Goal: Download file/media

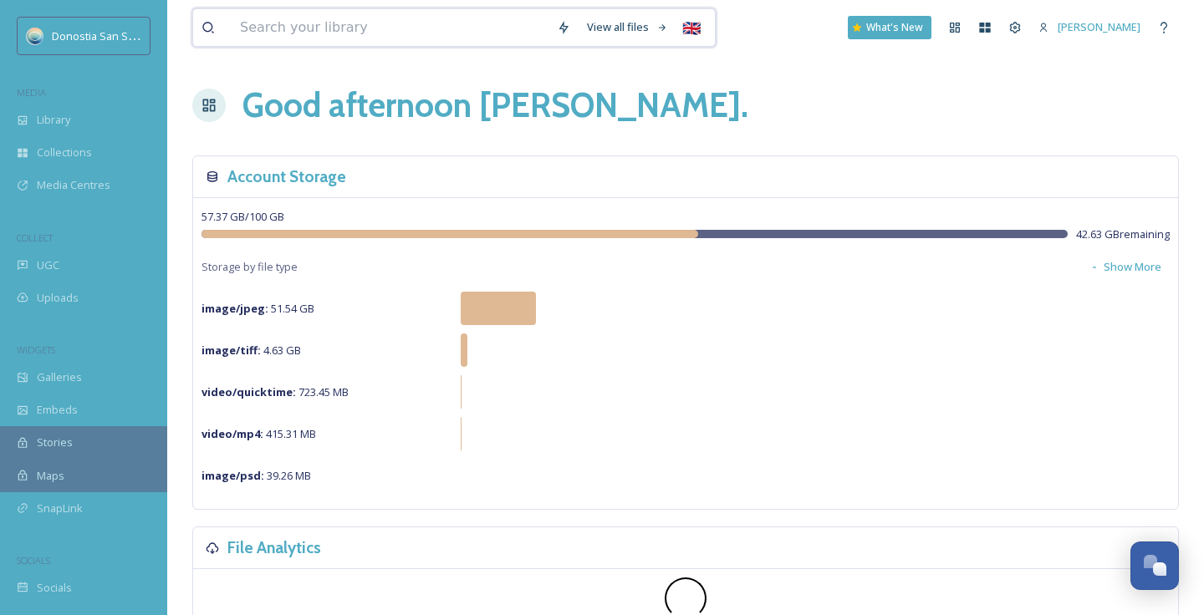
click at [345, 26] on input at bounding box center [390, 27] width 317 height 37
type input "[GEOGRAPHIC_DATA]"
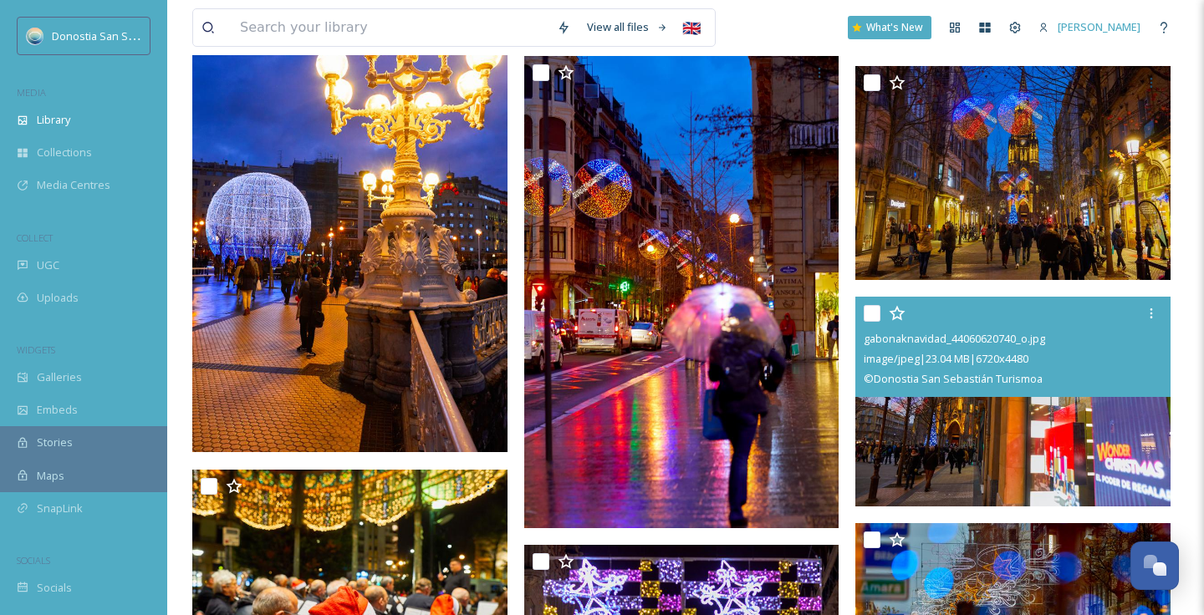
scroll to position [2184, 0]
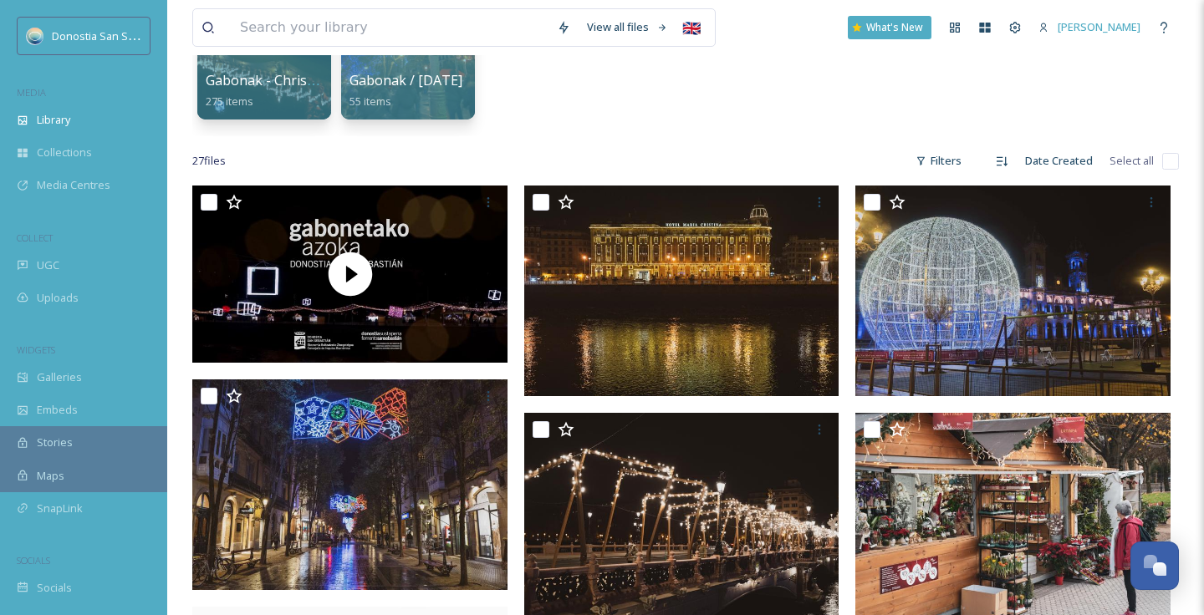
scroll to position [0, 0]
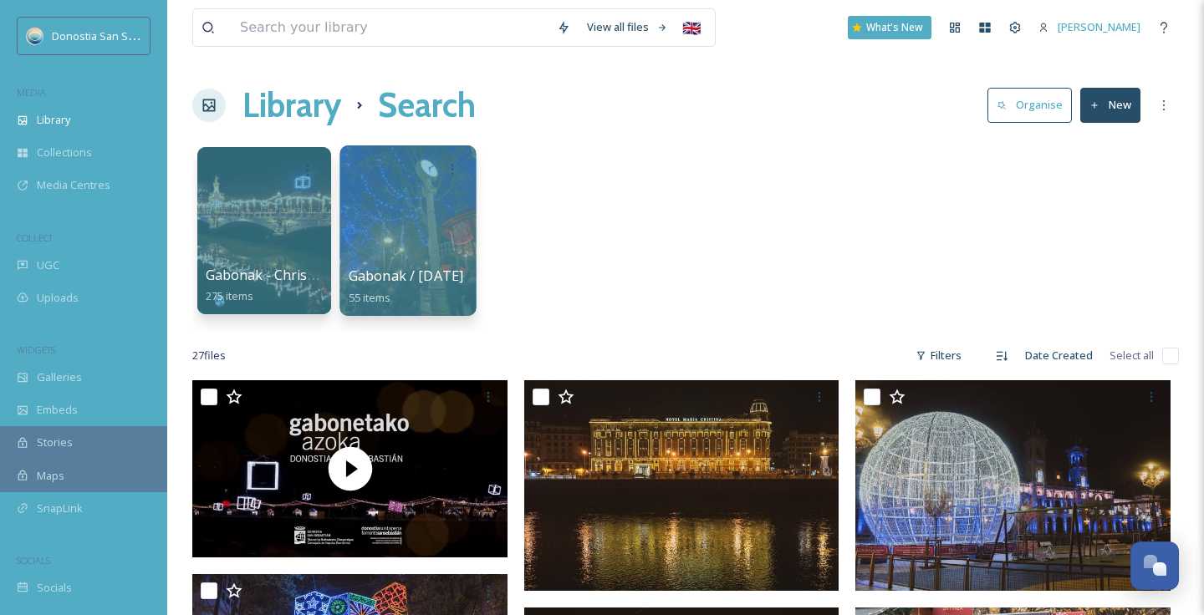
click at [390, 246] on div at bounding box center [407, 230] width 136 height 171
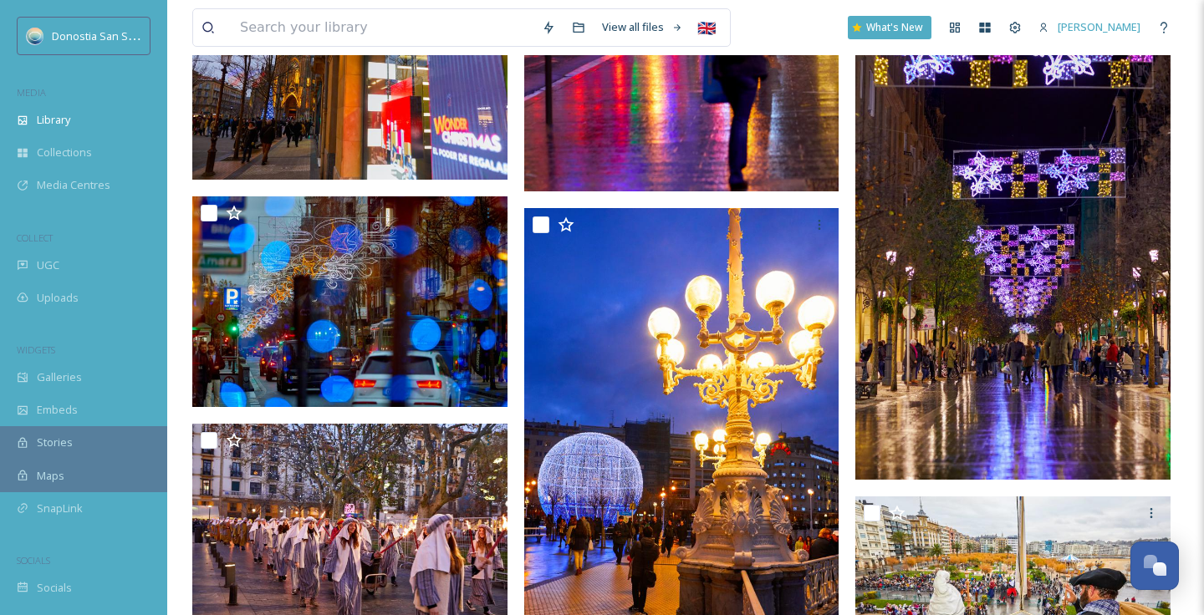
scroll to position [2136, 0]
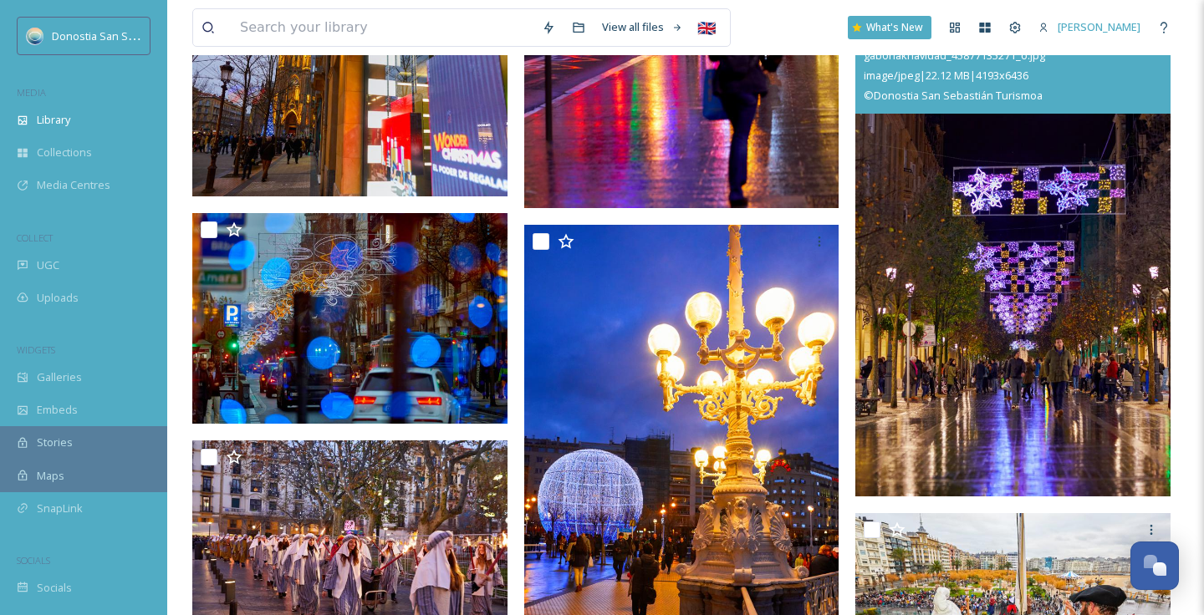
click at [1008, 390] on img at bounding box center [1012, 254] width 315 height 483
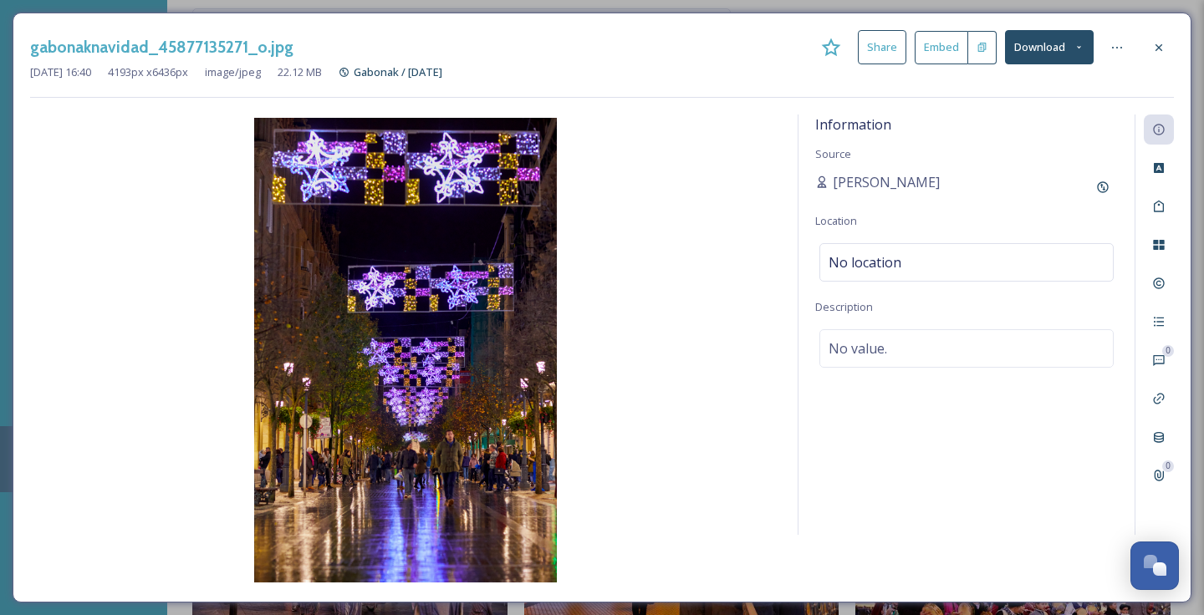
click at [1070, 48] on button "Download" at bounding box center [1049, 47] width 89 height 34
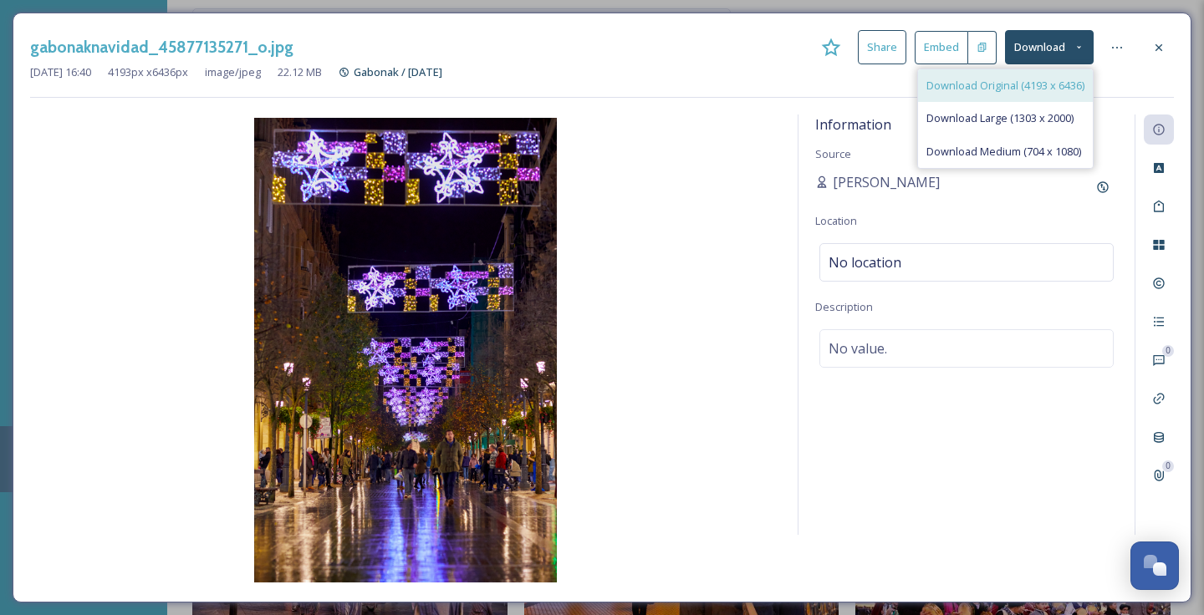
click at [992, 87] on span "Download Original (4193 x 6436)" at bounding box center [1005, 86] width 158 height 16
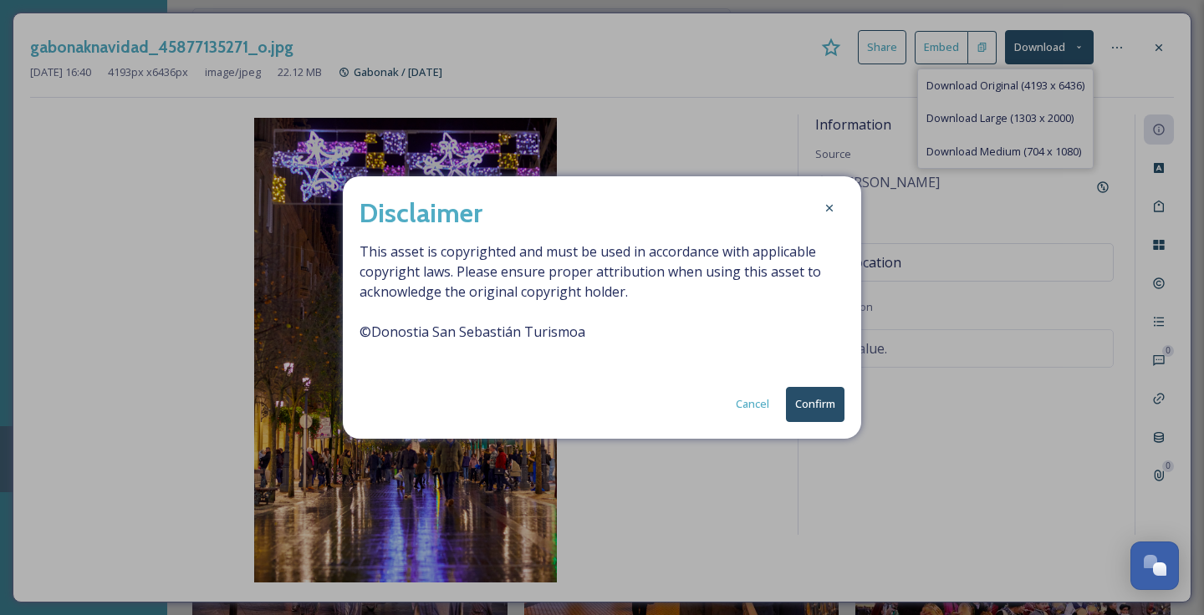
click at [809, 411] on button "Confirm" at bounding box center [815, 404] width 59 height 34
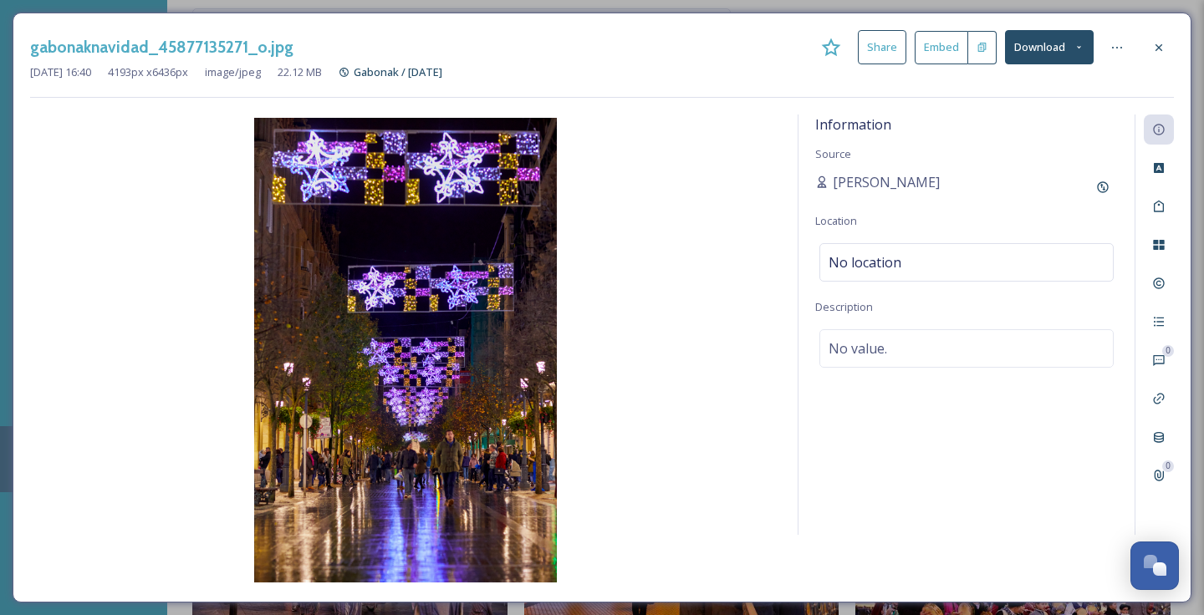
click at [1156, 46] on icon at bounding box center [1158, 47] width 13 height 13
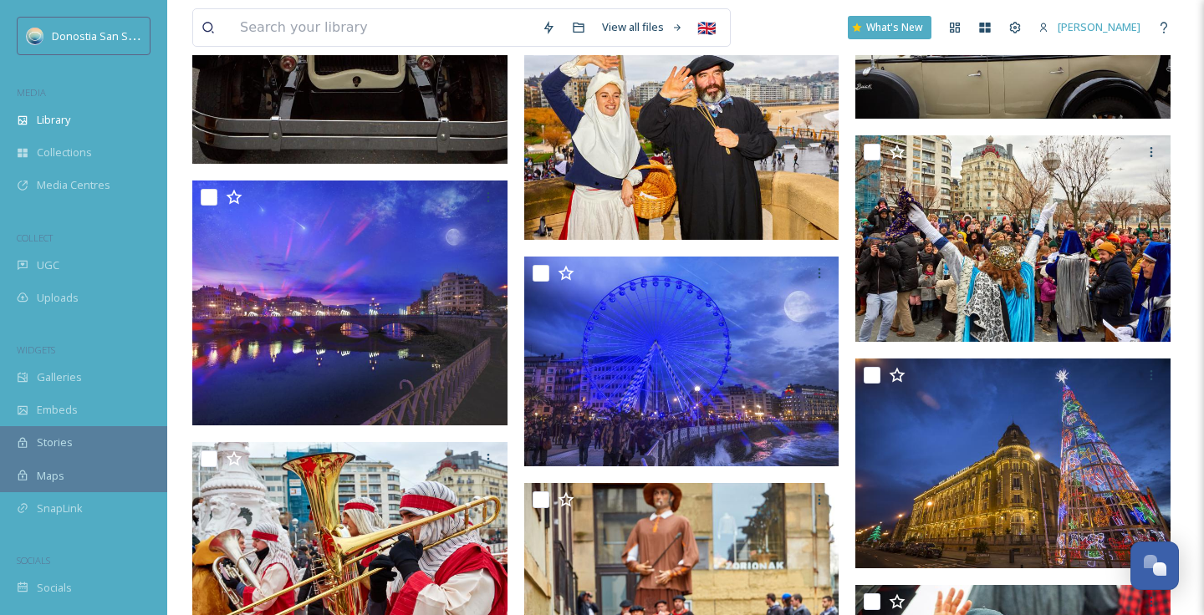
scroll to position [4085, 0]
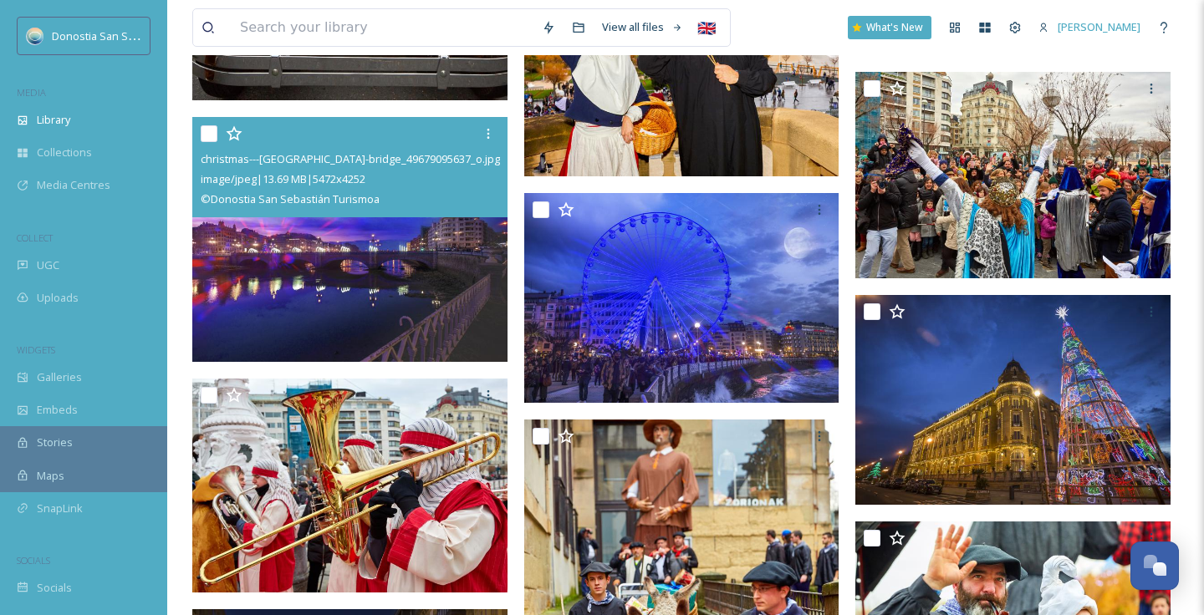
click at [434, 323] on img at bounding box center [349, 239] width 315 height 245
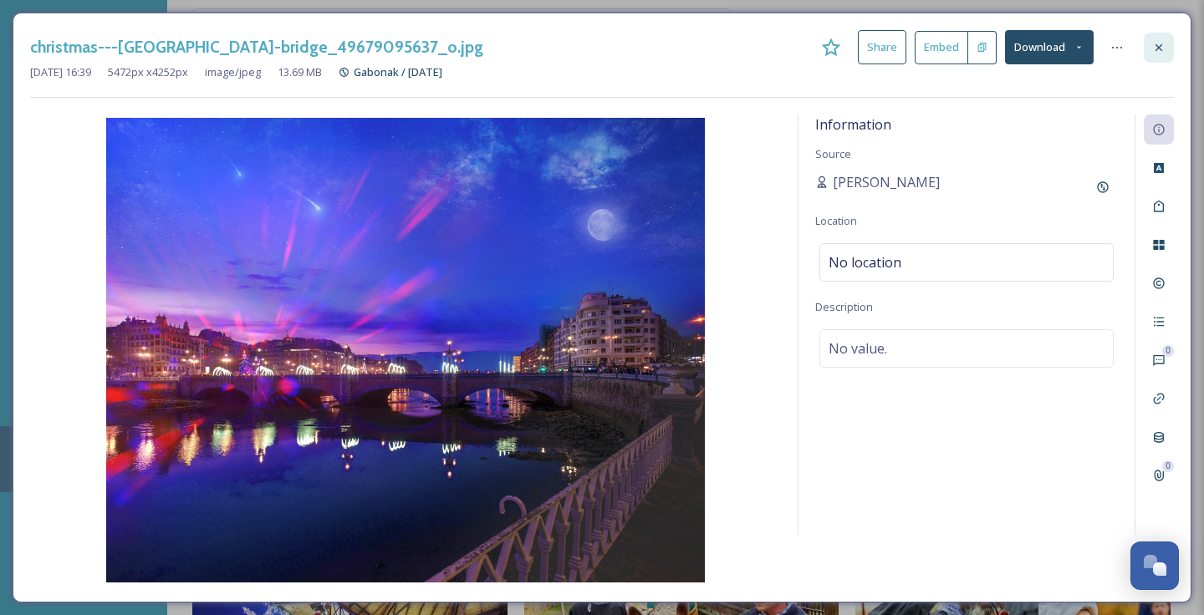
click at [1157, 44] on icon at bounding box center [1159, 46] width 7 height 7
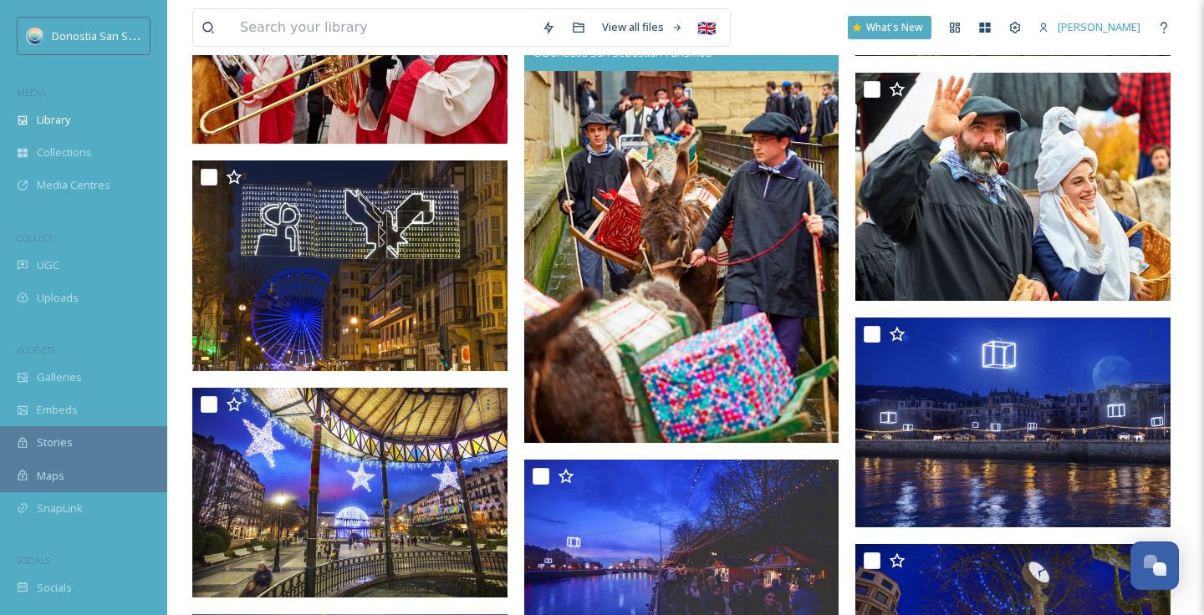
scroll to position [4696, 0]
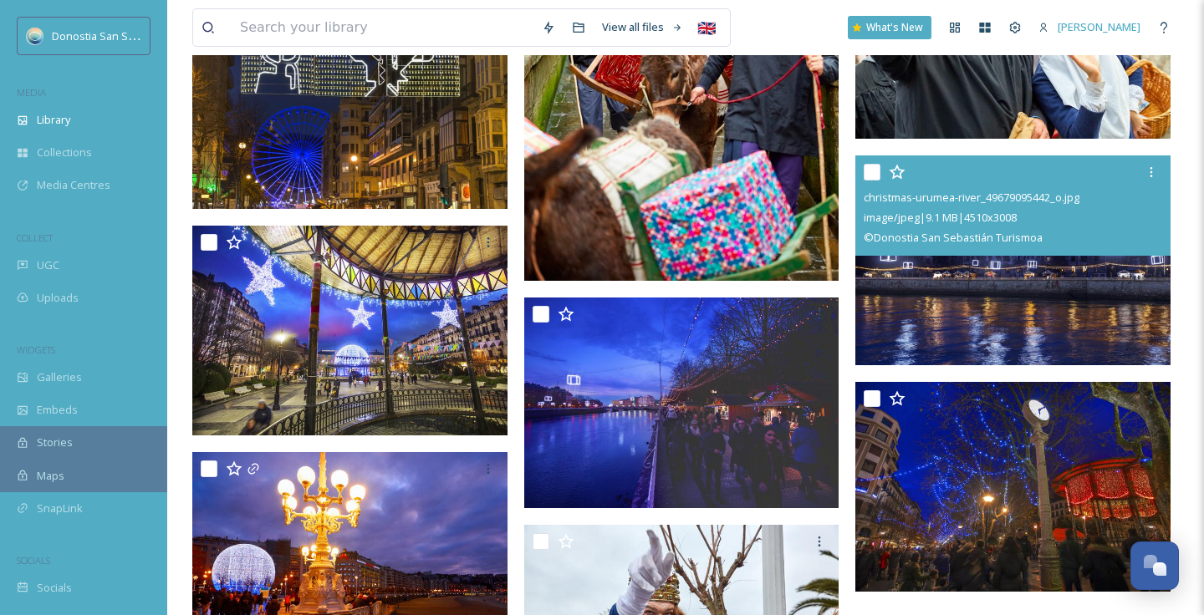
click at [1007, 321] on img at bounding box center [1012, 261] width 315 height 211
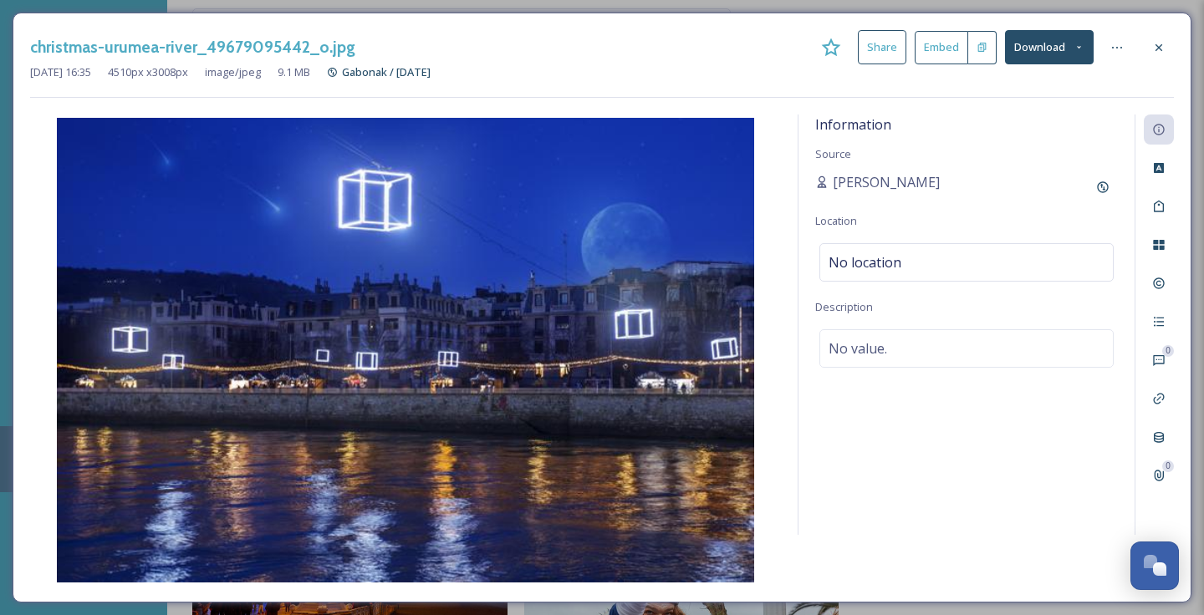
click at [1053, 41] on button "Download" at bounding box center [1049, 47] width 89 height 34
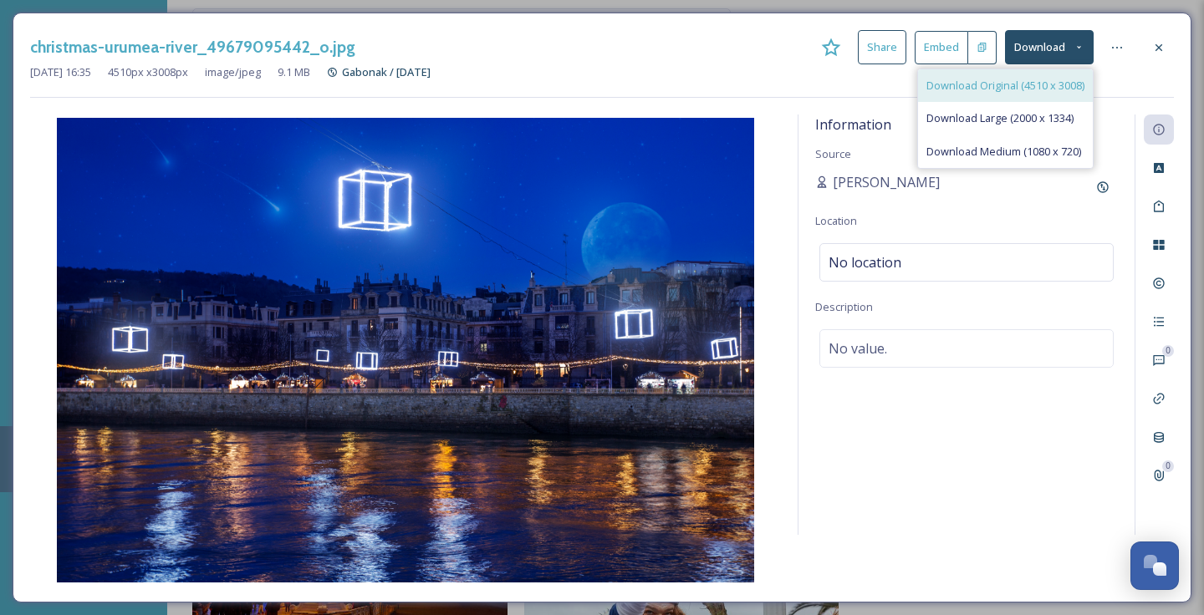
click at [1027, 82] on span "Download Original (4510 x 3008)" at bounding box center [1005, 86] width 158 height 16
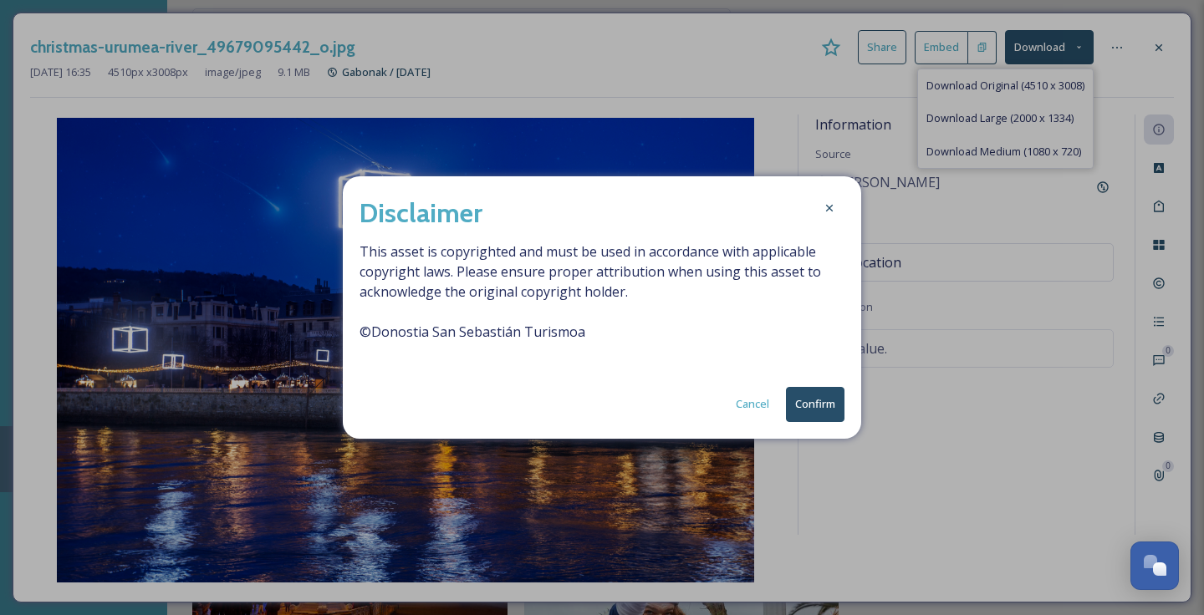
click at [823, 397] on button "Confirm" at bounding box center [815, 404] width 59 height 34
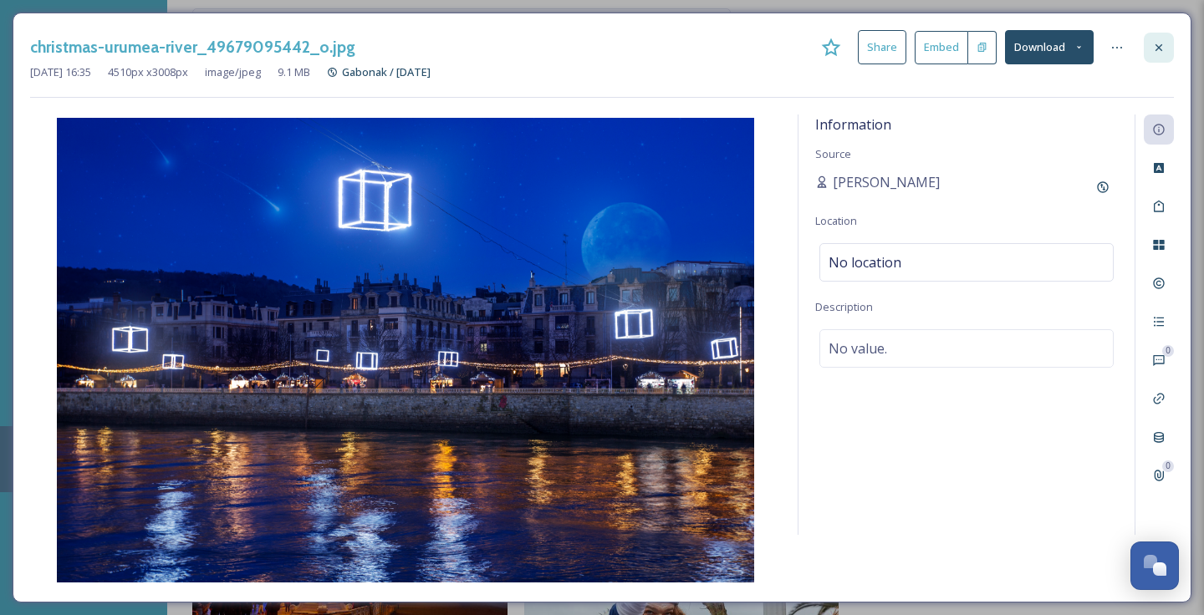
click at [1152, 48] on icon at bounding box center [1158, 47] width 13 height 13
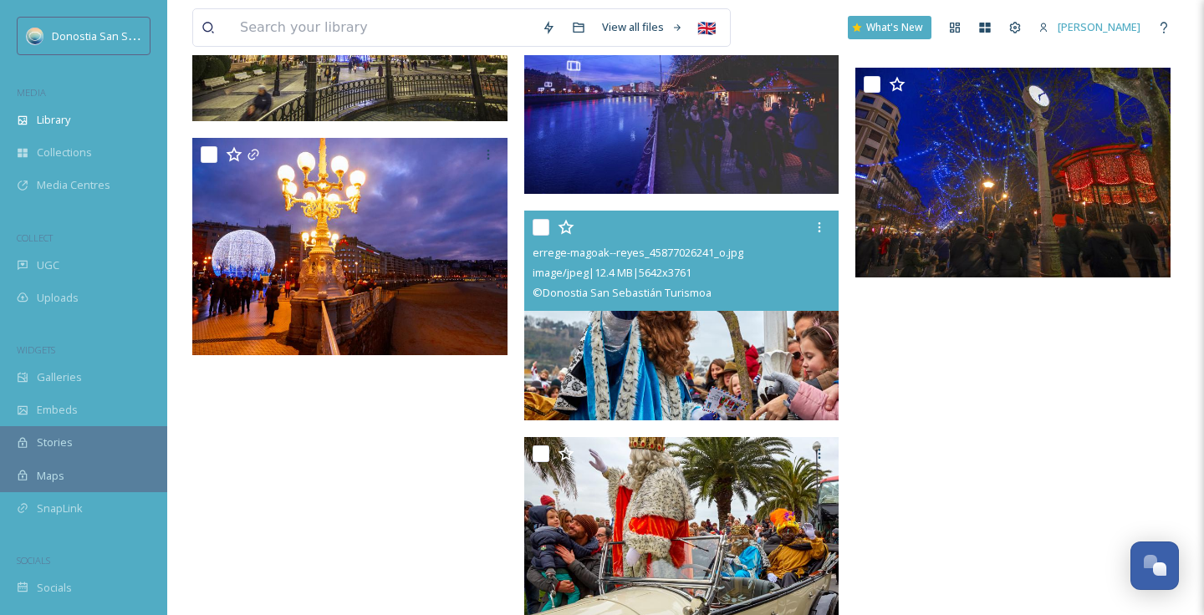
scroll to position [4999, 0]
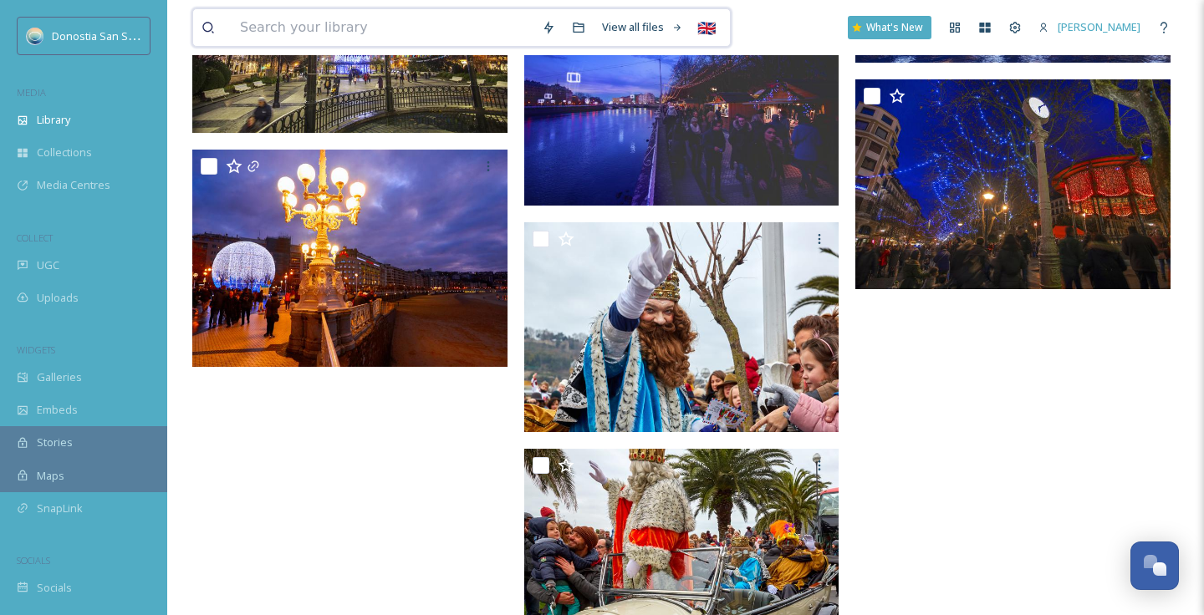
click at [416, 20] on input at bounding box center [383, 27] width 302 height 37
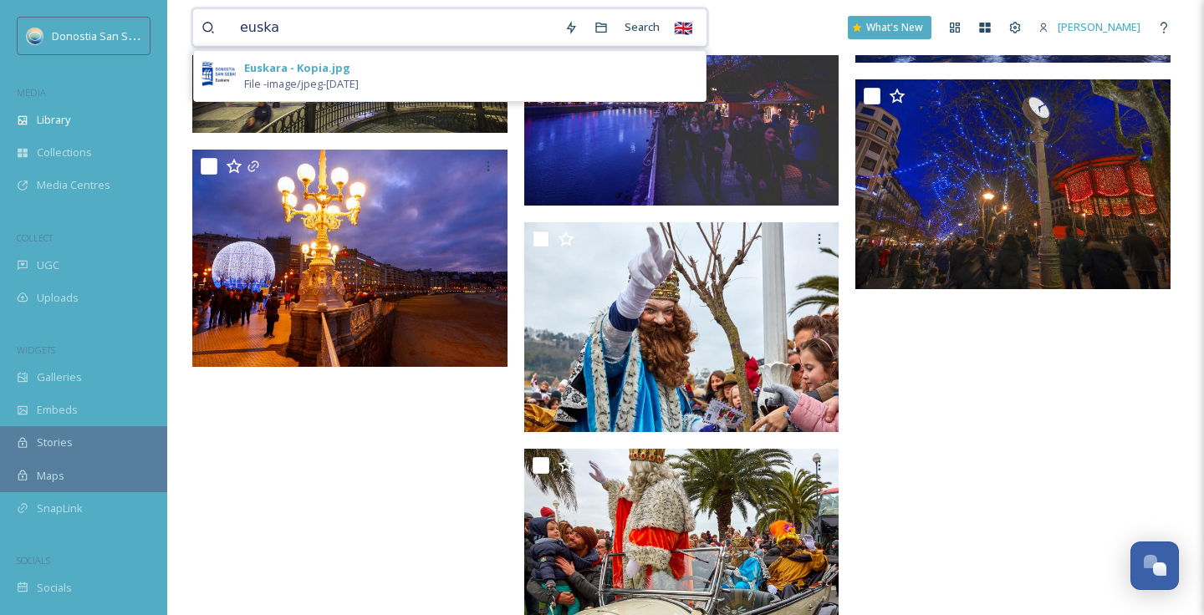
type input "eusk"
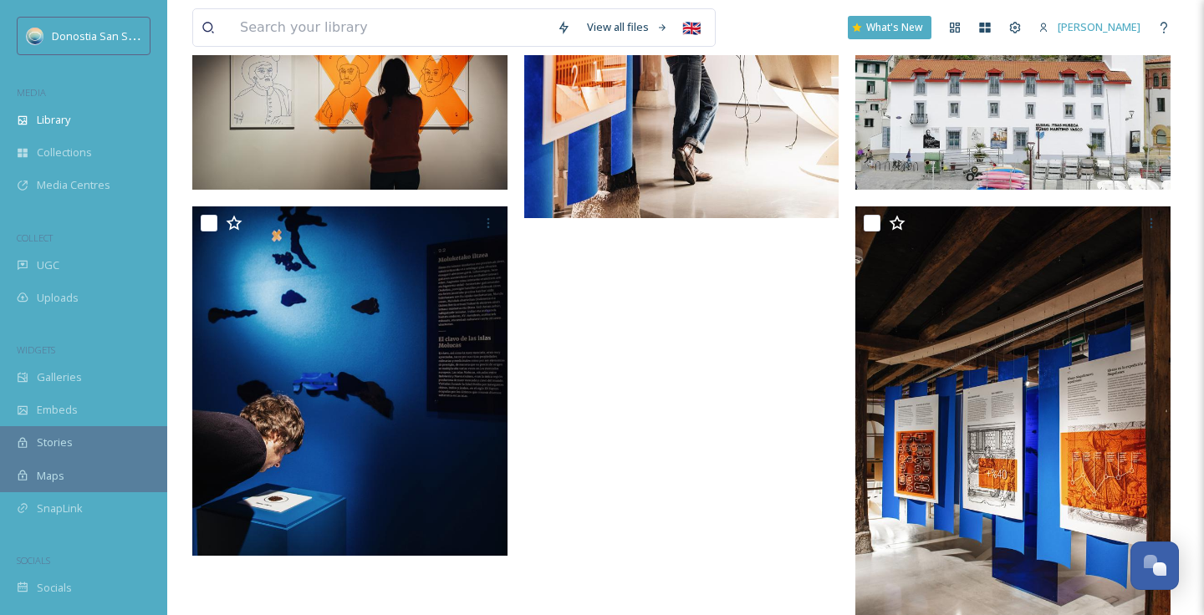
scroll to position [2657, 0]
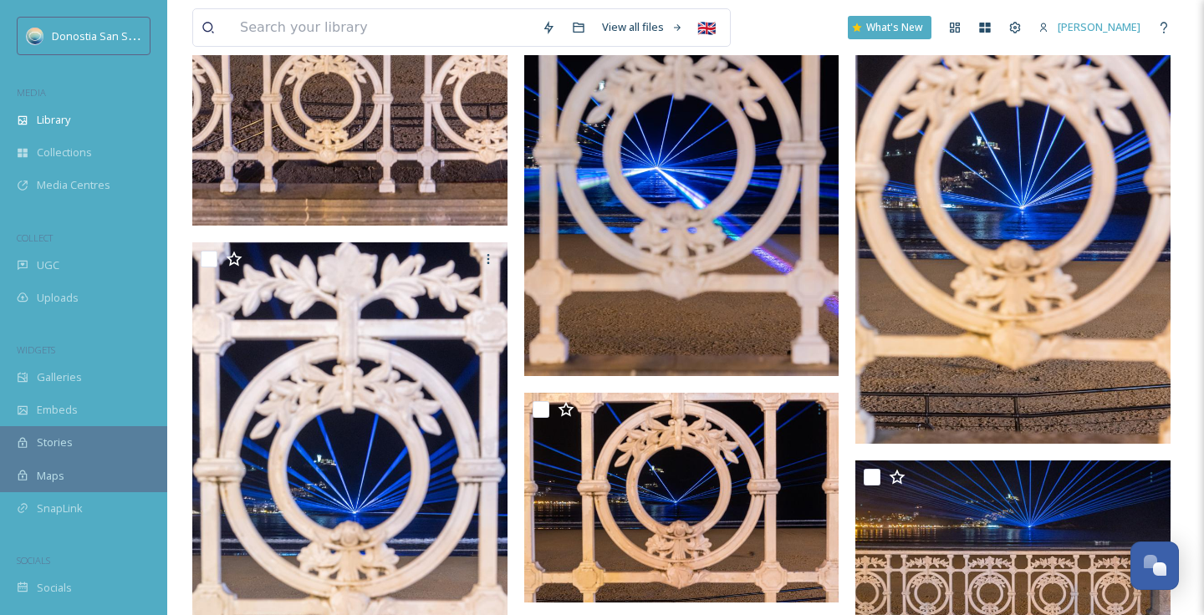
scroll to position [2458, 0]
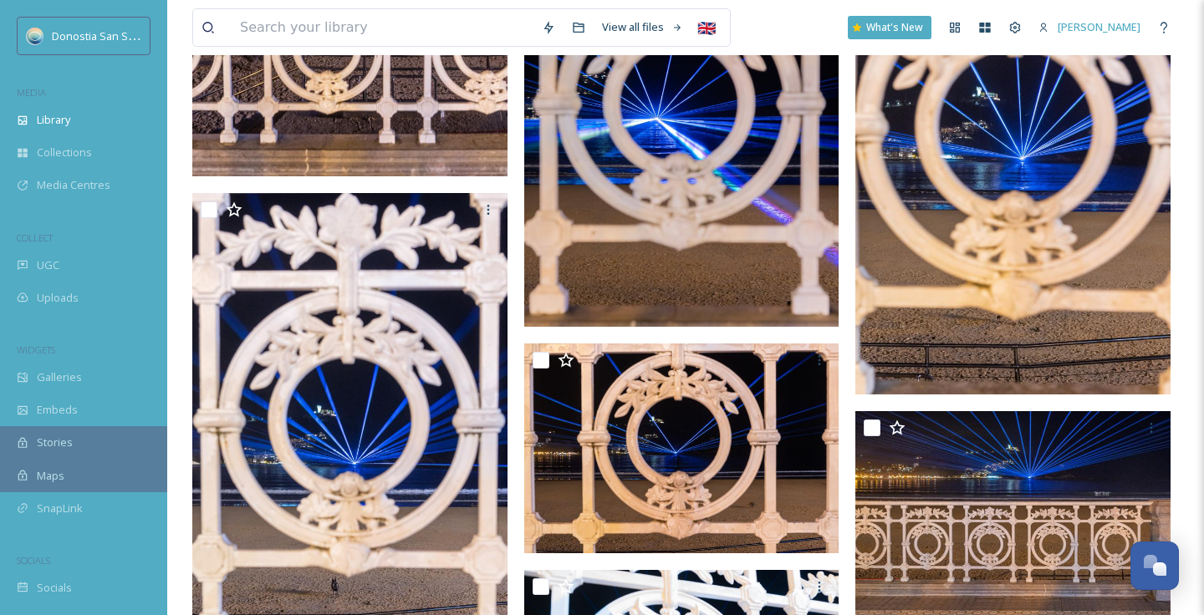
click at [673, 246] on img at bounding box center [681, 91] width 315 height 474
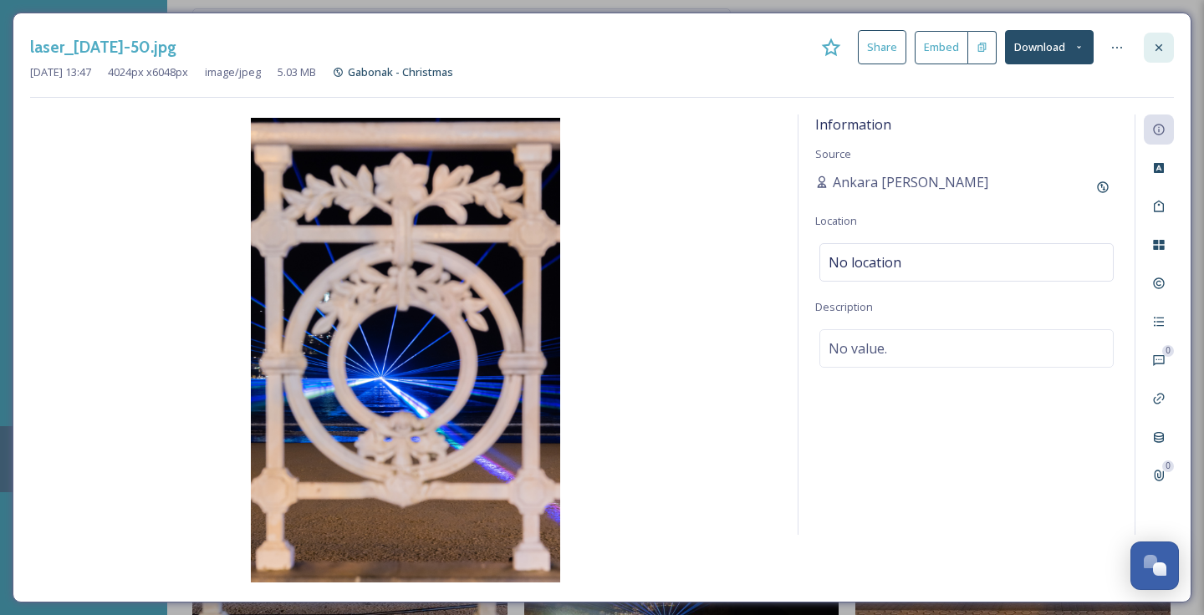
click at [1153, 51] on icon at bounding box center [1158, 47] width 13 height 13
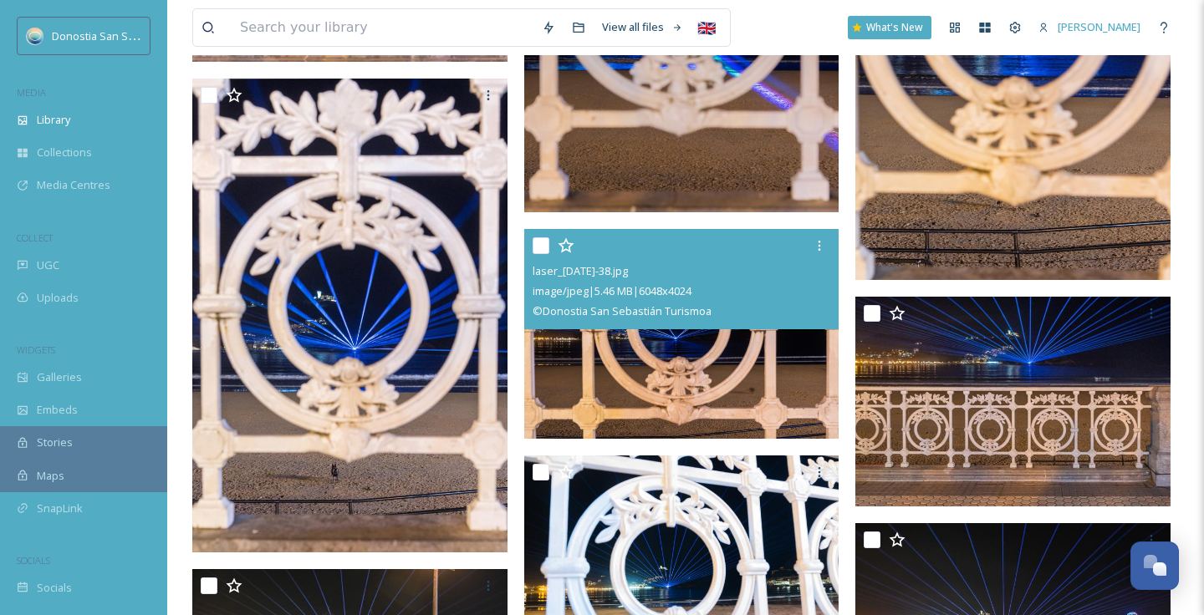
scroll to position [2580, 0]
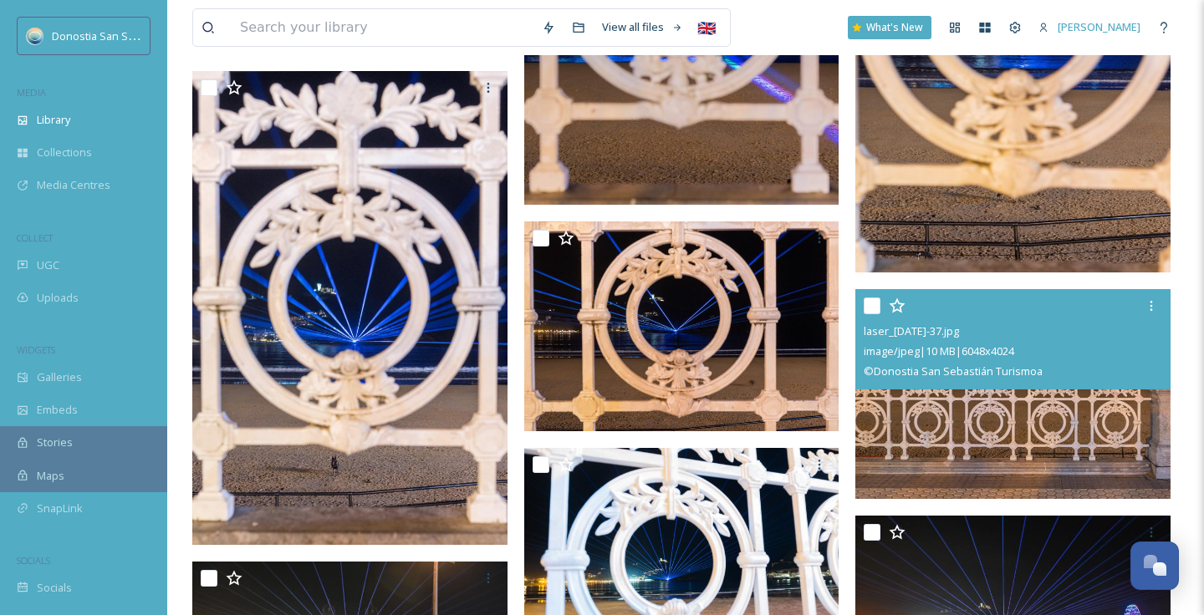
click at [931, 409] on img at bounding box center [1012, 394] width 315 height 210
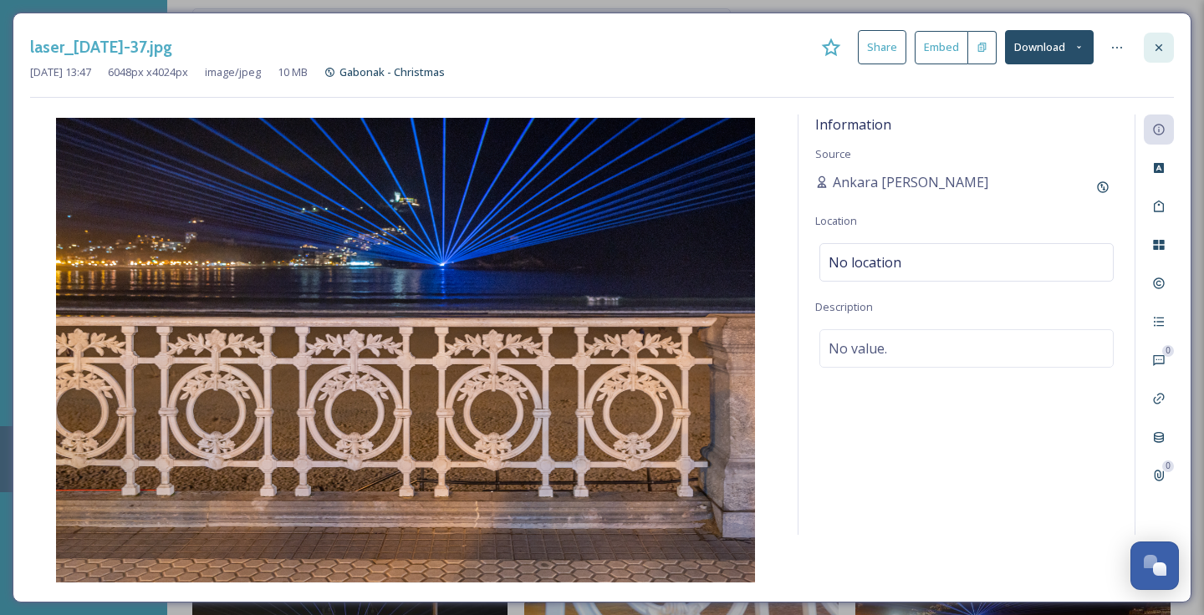
click at [1162, 49] on icon at bounding box center [1158, 47] width 13 height 13
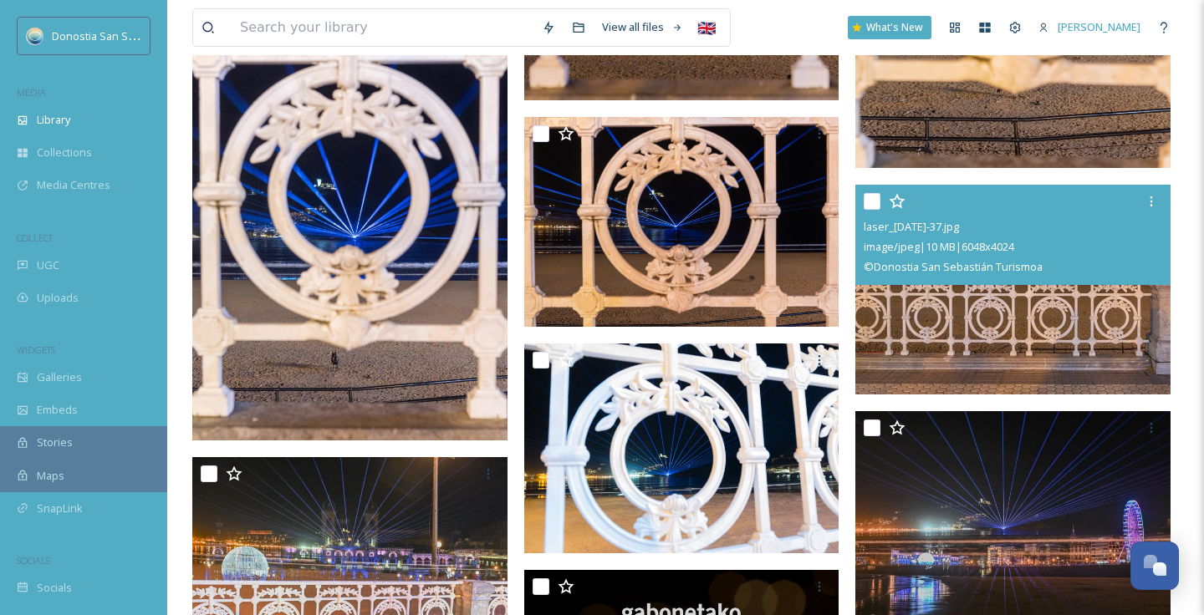
scroll to position [2776, 0]
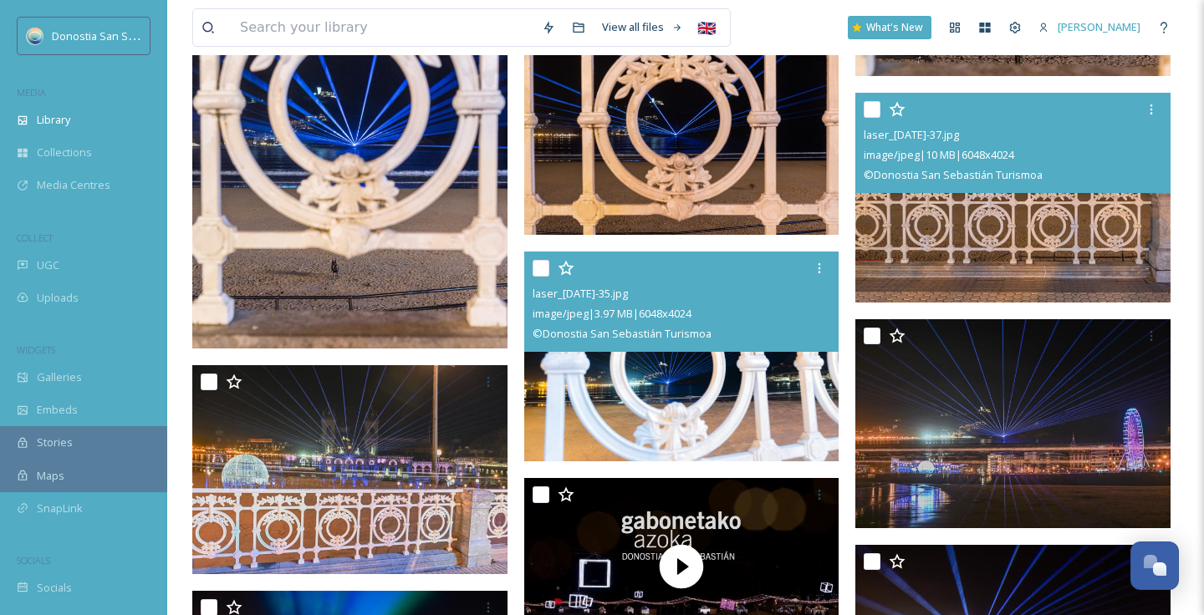
click at [730, 418] on img at bounding box center [681, 357] width 315 height 210
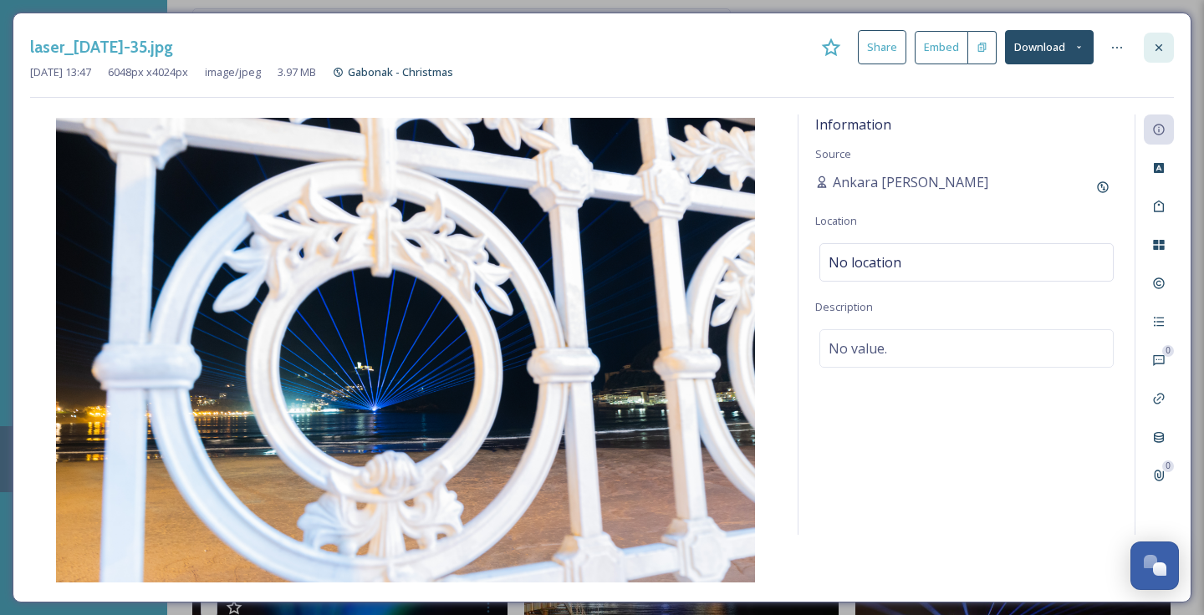
click at [1165, 41] on icon at bounding box center [1158, 47] width 13 height 13
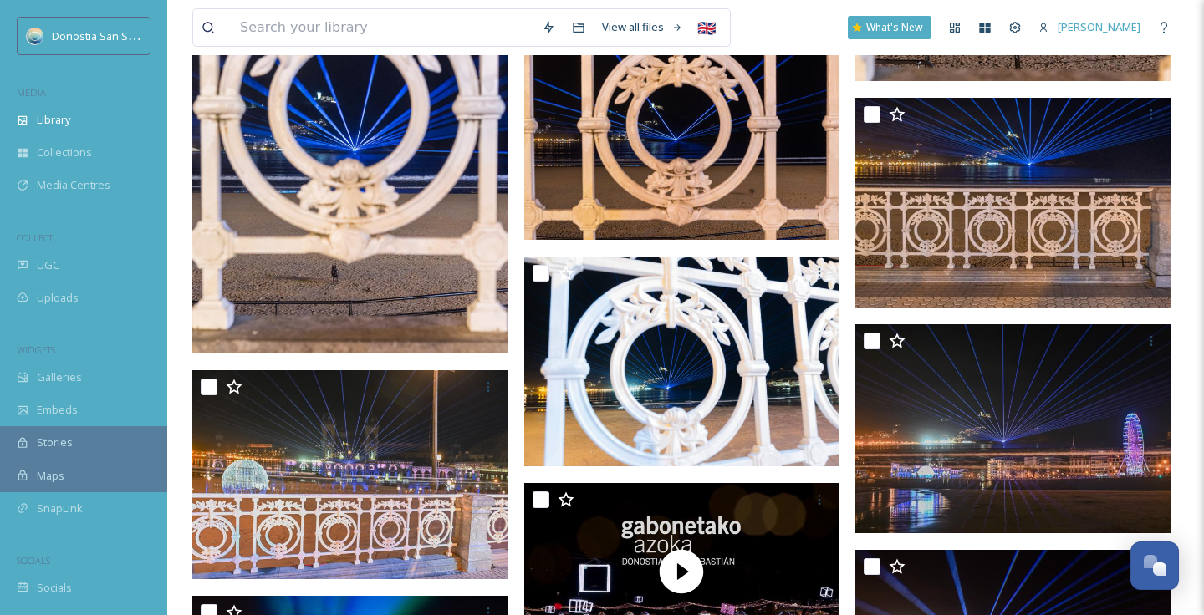
scroll to position [2665, 0]
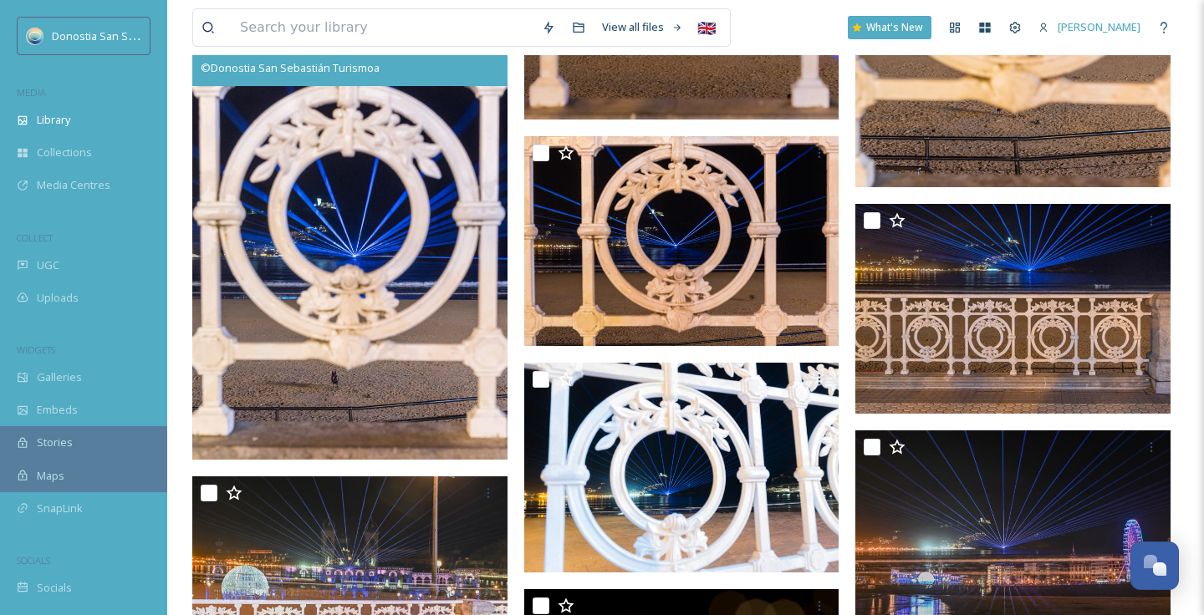
click at [424, 368] on img at bounding box center [349, 223] width 315 height 474
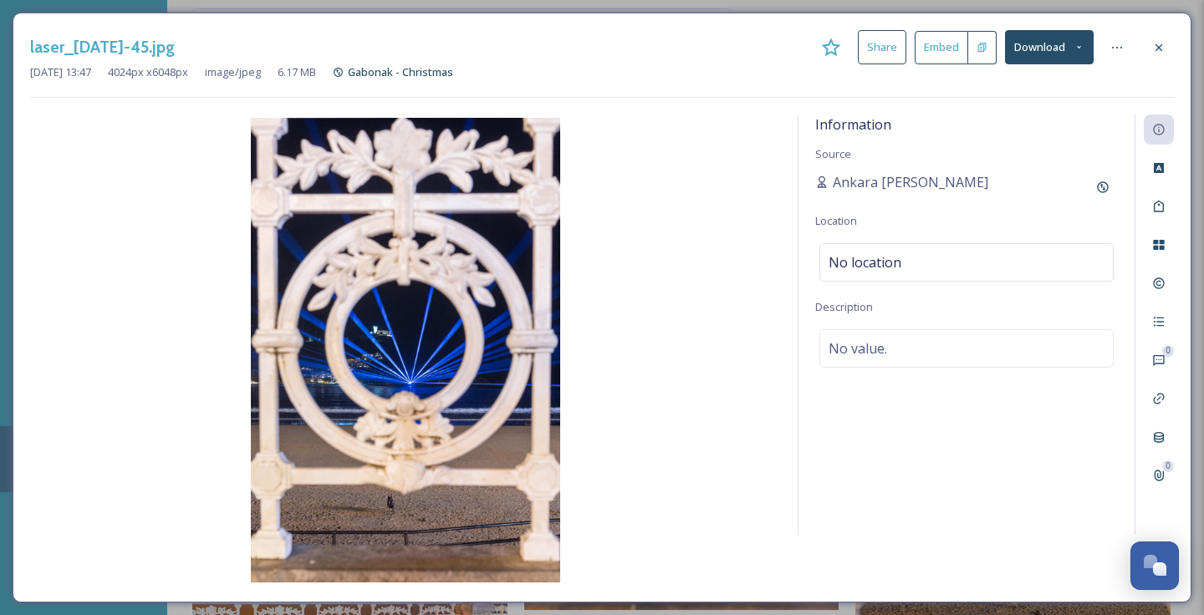
click at [1033, 47] on button "Download" at bounding box center [1049, 47] width 89 height 34
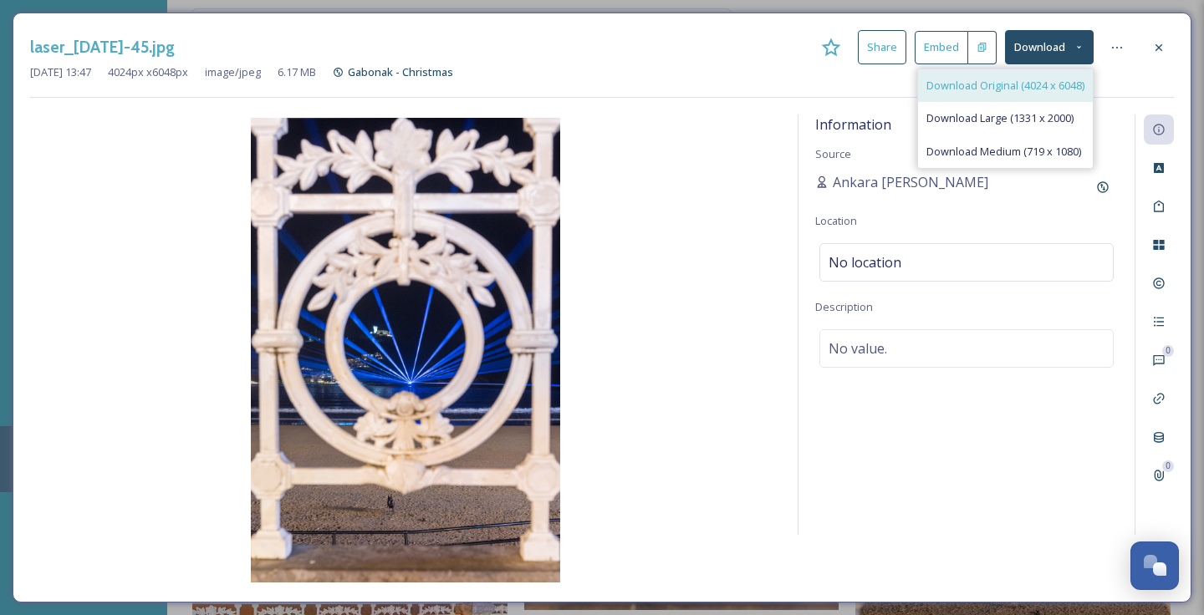
click at [991, 95] on div "Download Original (4024 x 6048)" at bounding box center [1005, 85] width 175 height 33
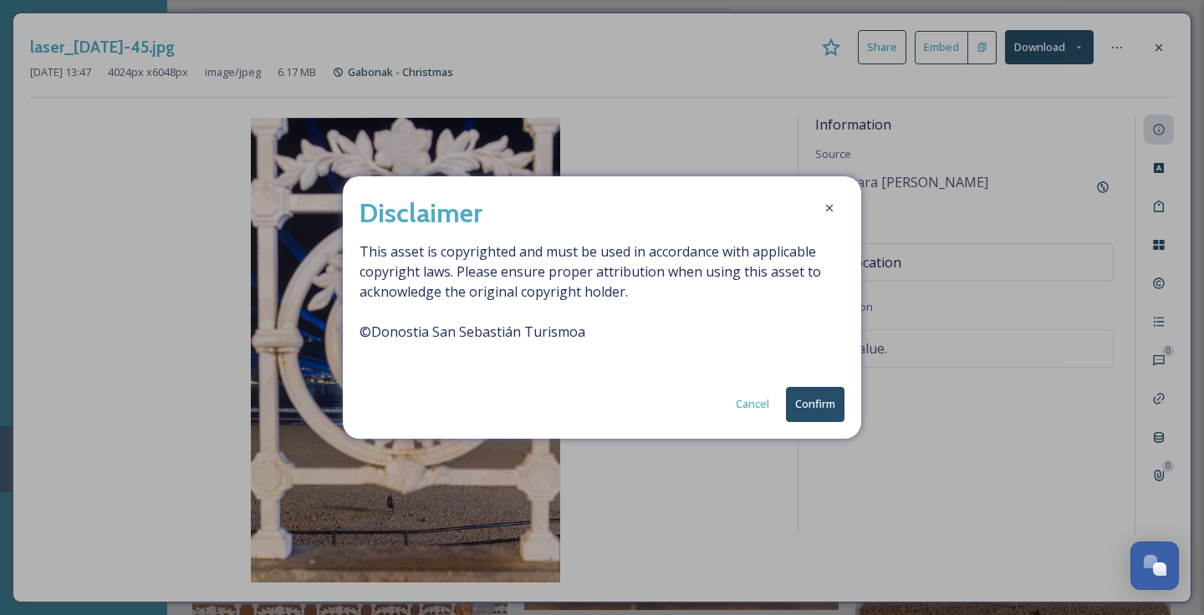
click at [816, 403] on button "Confirm" at bounding box center [815, 404] width 59 height 34
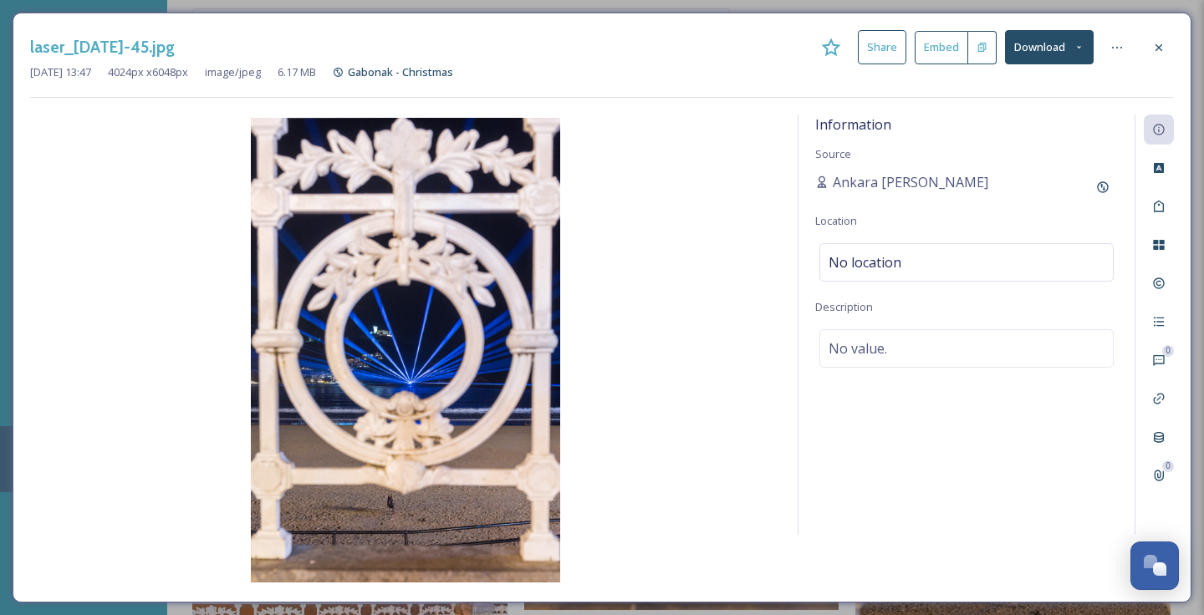
click at [1158, 34] on div at bounding box center [1159, 48] width 30 height 30
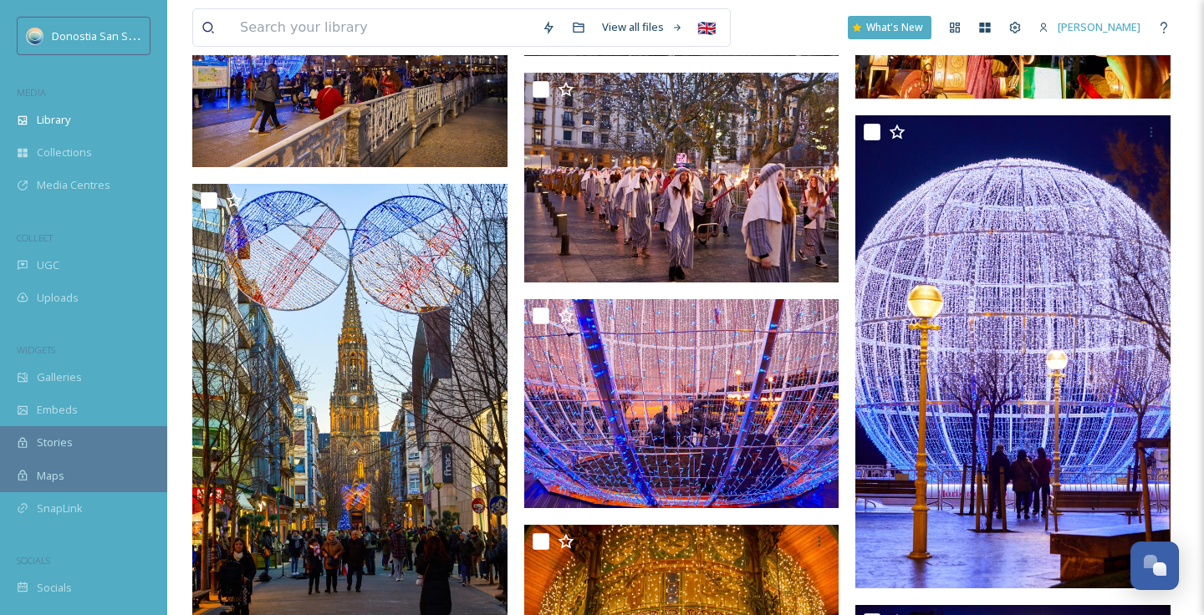
scroll to position [11182, 0]
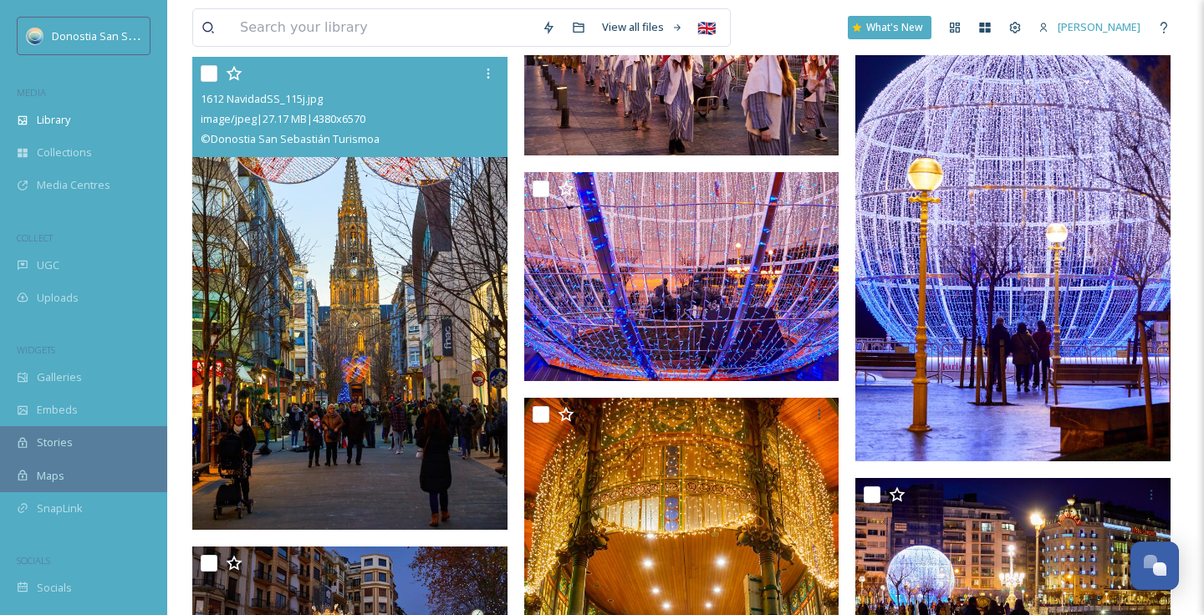
click at [421, 487] on img at bounding box center [349, 293] width 315 height 473
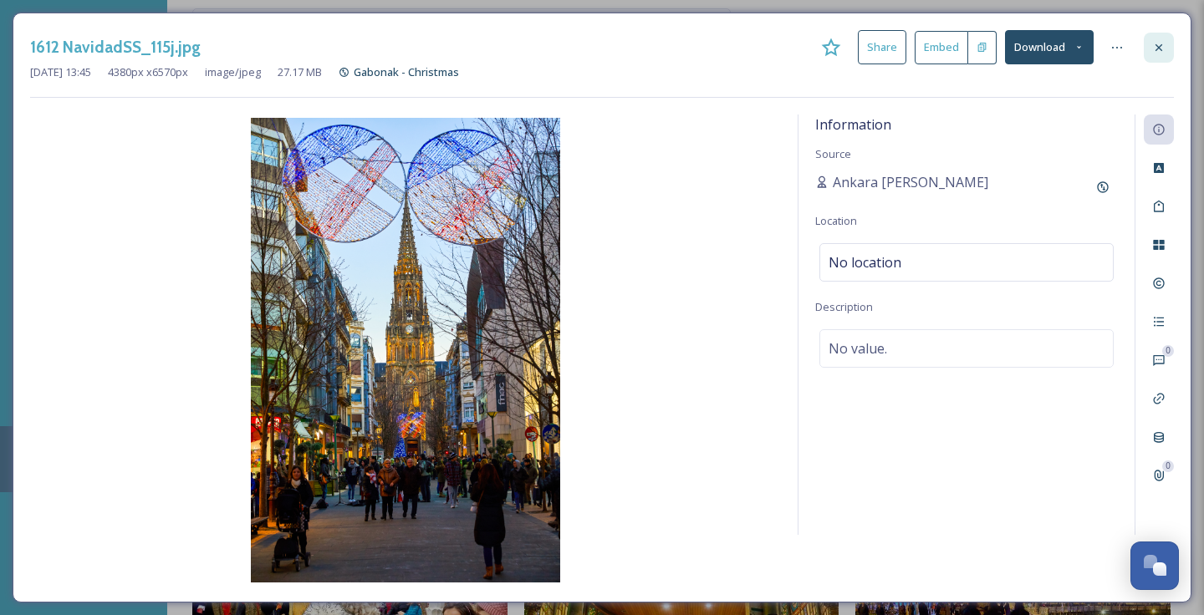
click at [1144, 49] on div at bounding box center [1159, 48] width 30 height 30
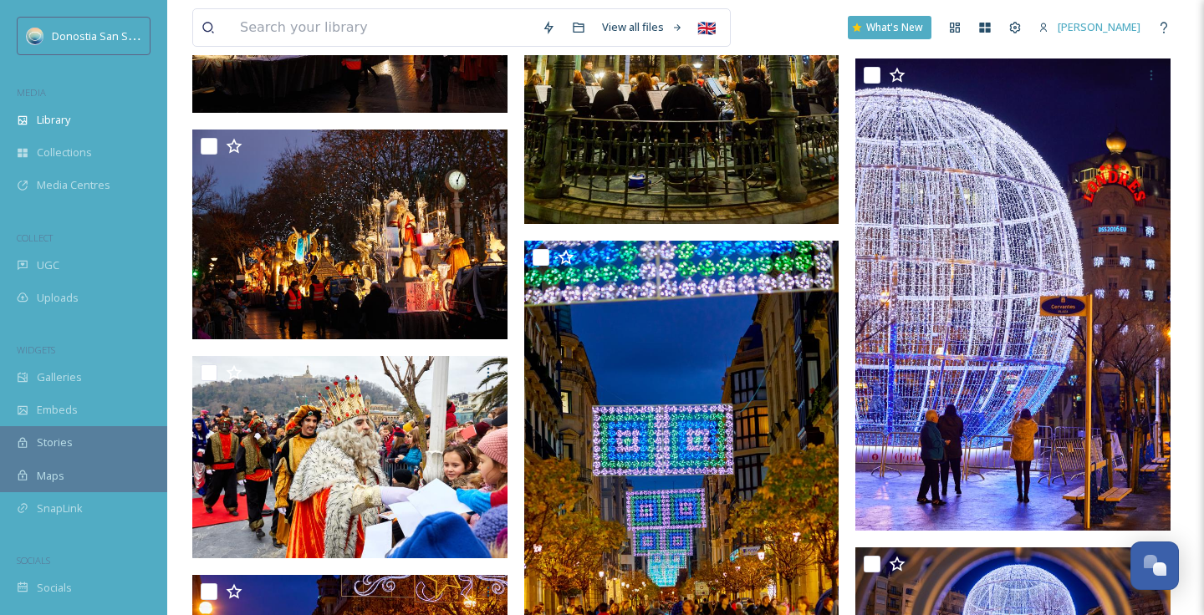
scroll to position [12152, 0]
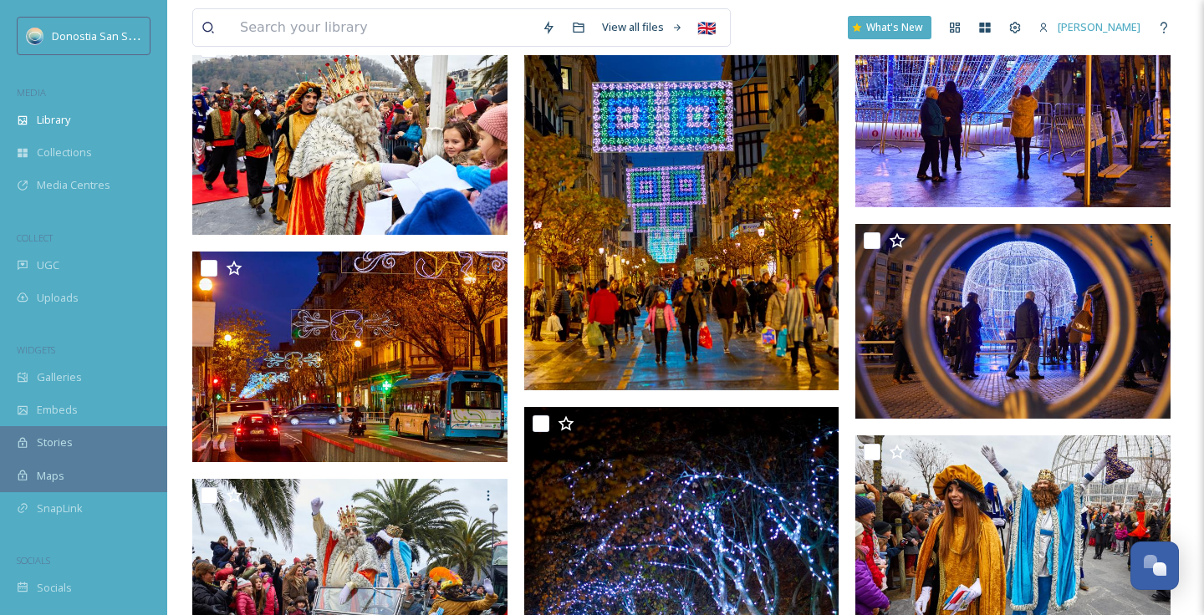
click at [729, 237] on img at bounding box center [681, 153] width 315 height 473
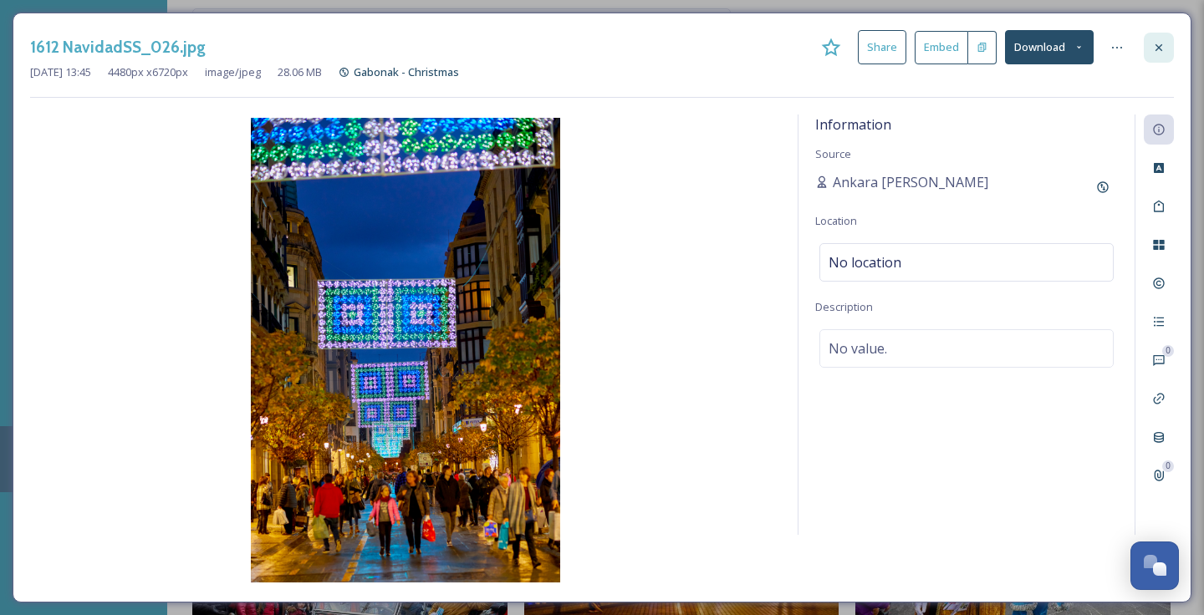
click at [1153, 52] on icon at bounding box center [1158, 47] width 13 height 13
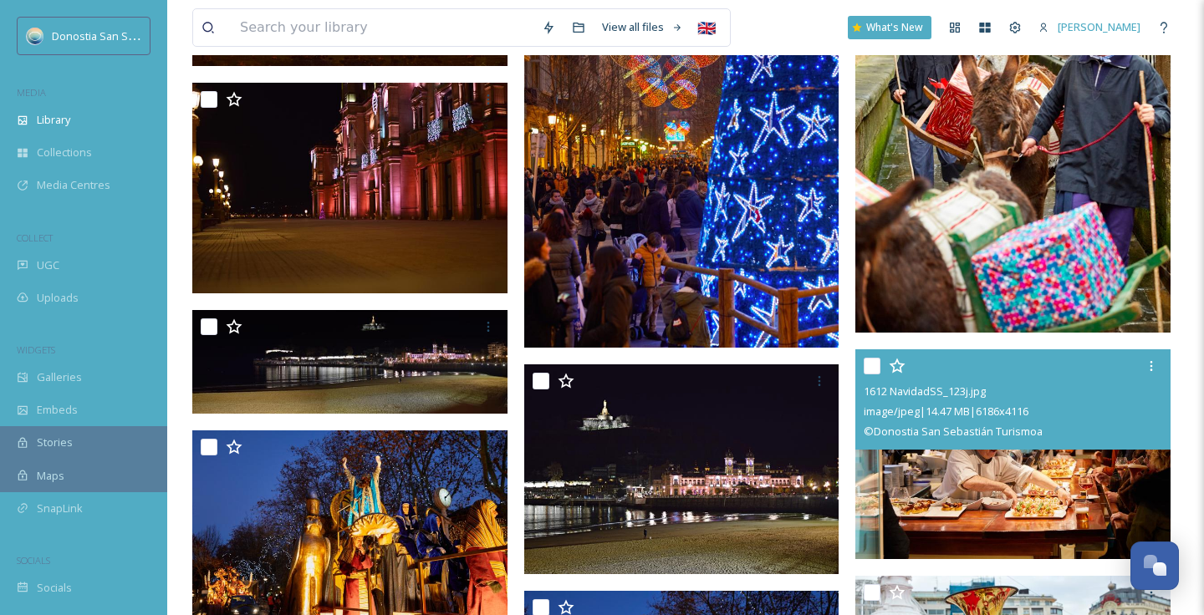
scroll to position [21638, 0]
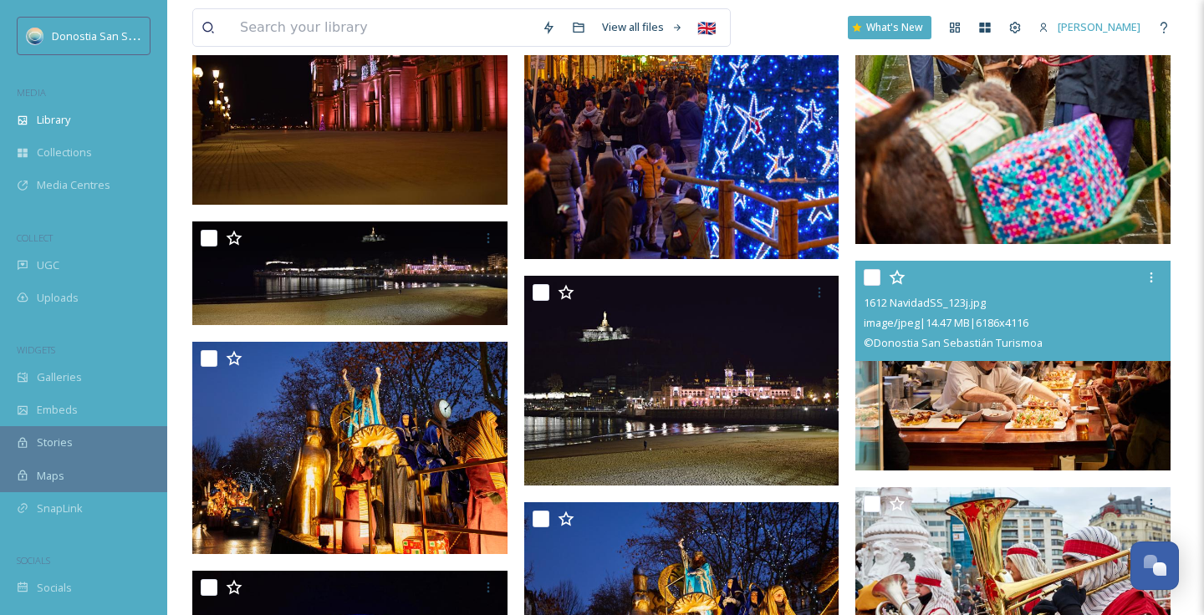
click at [1043, 443] on img at bounding box center [1012, 366] width 315 height 210
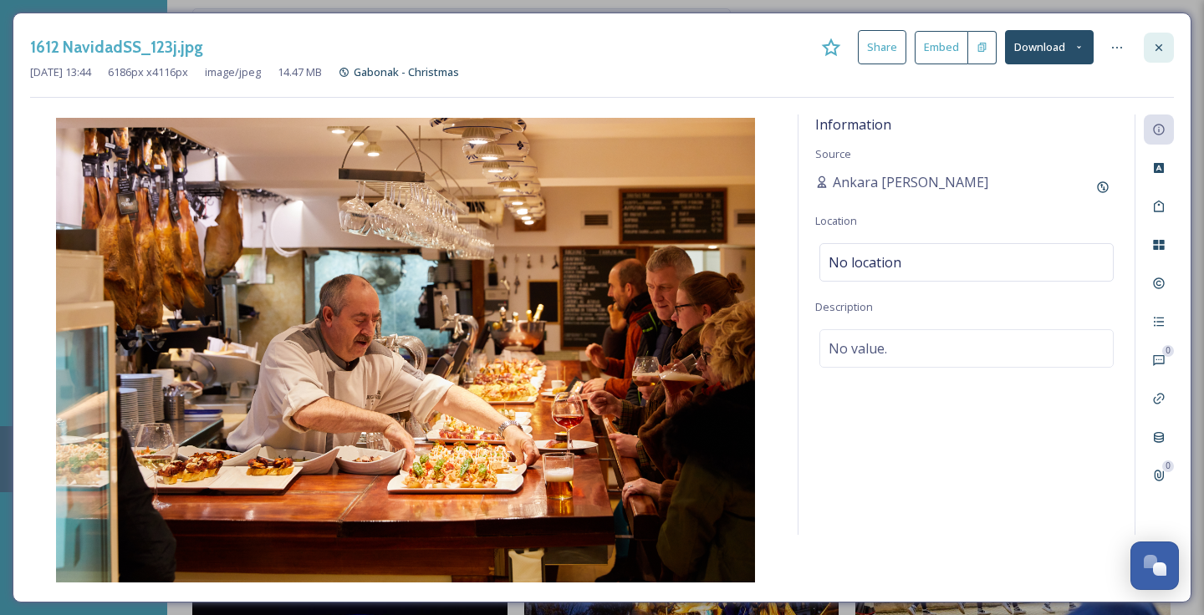
click at [1154, 47] on icon at bounding box center [1158, 47] width 13 height 13
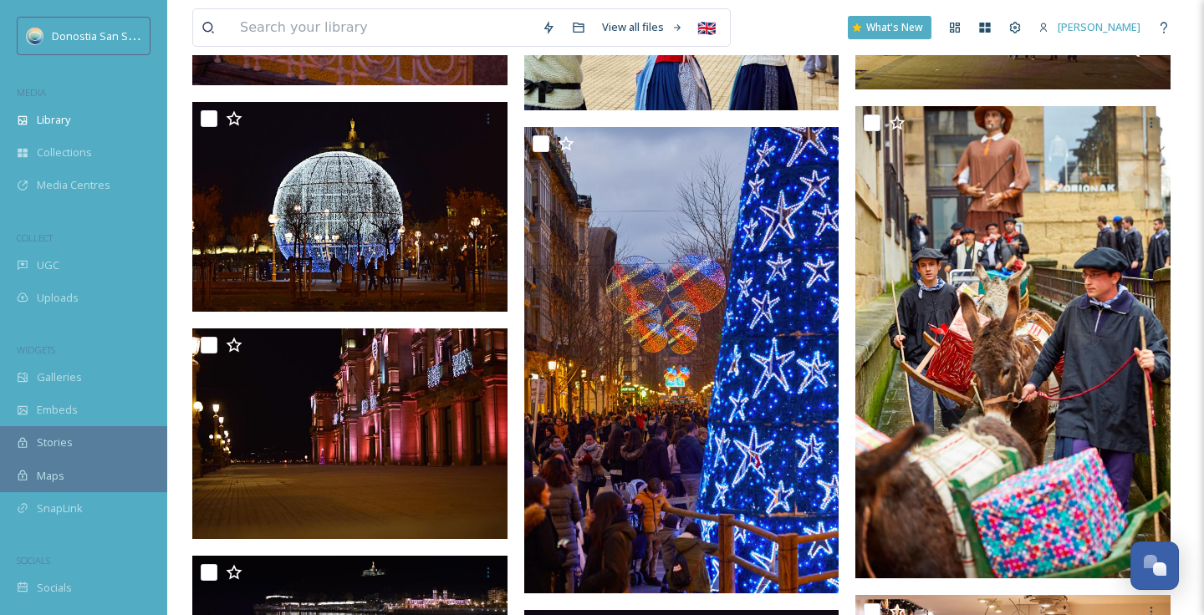
scroll to position [21639, 0]
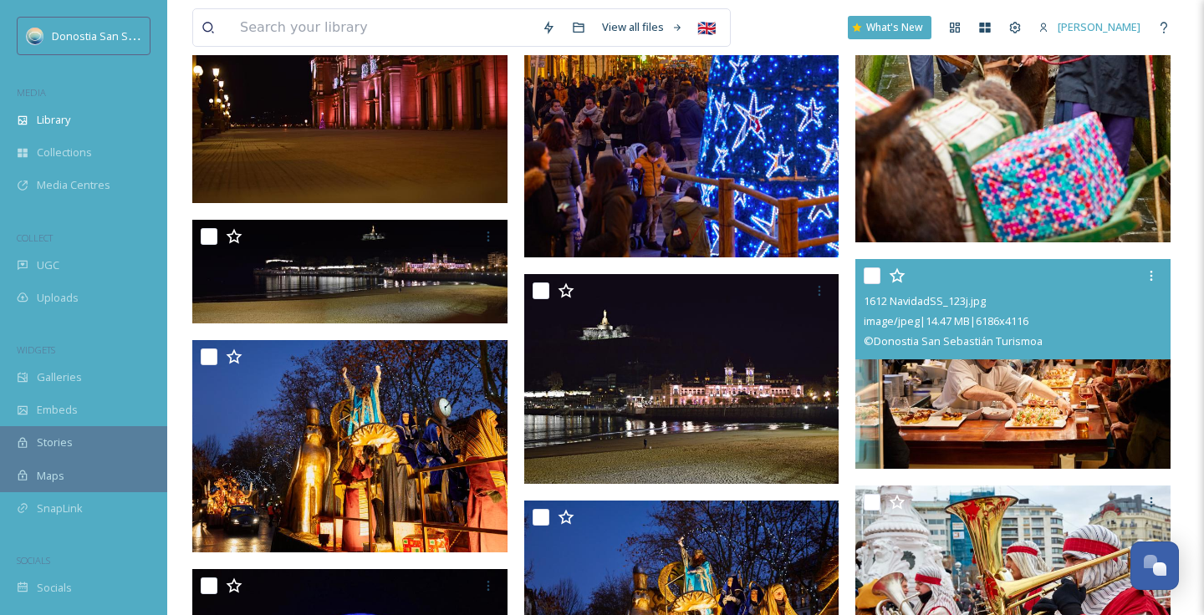
click at [1034, 413] on img at bounding box center [1012, 364] width 315 height 210
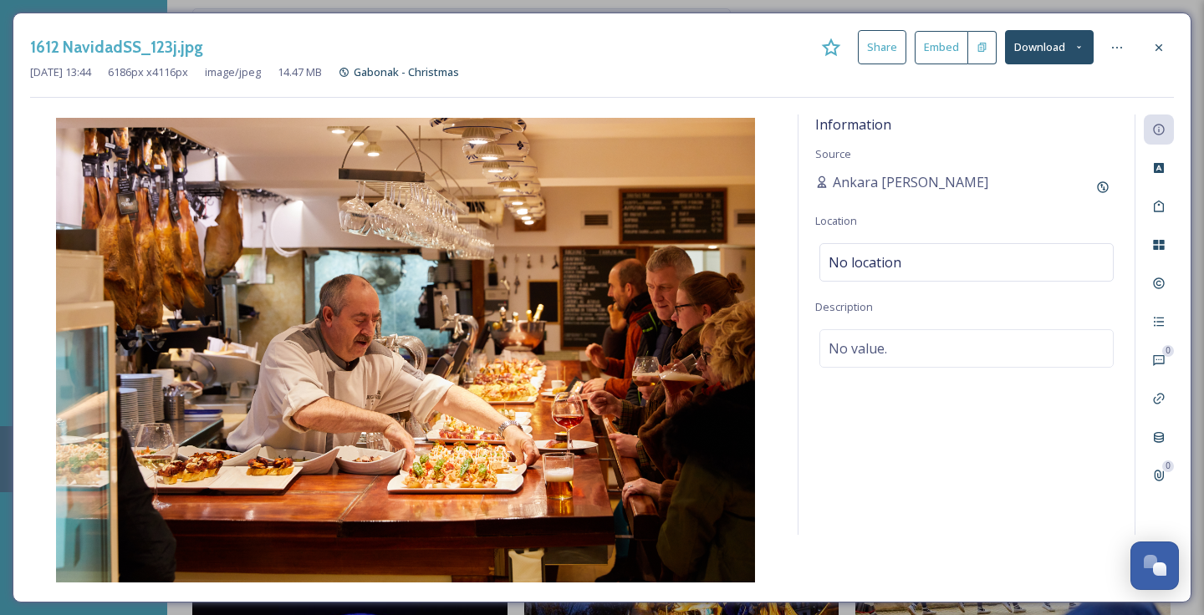
click at [1064, 52] on button "Download" at bounding box center [1049, 47] width 89 height 34
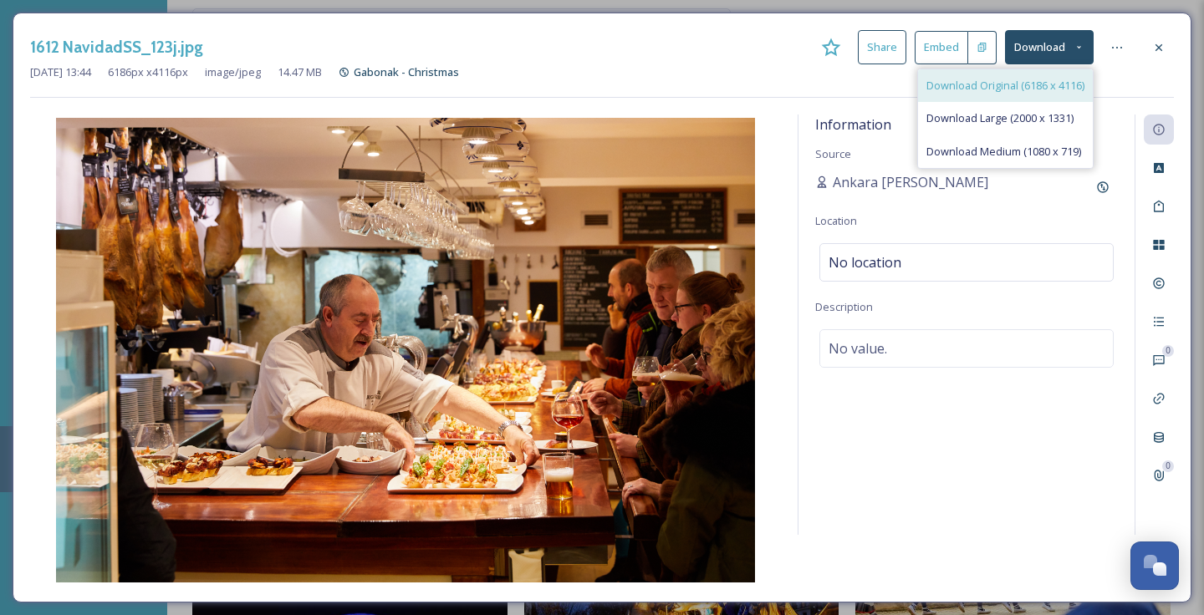
click at [1005, 89] on span "Download Original (6186 x 4116)" at bounding box center [1005, 86] width 158 height 16
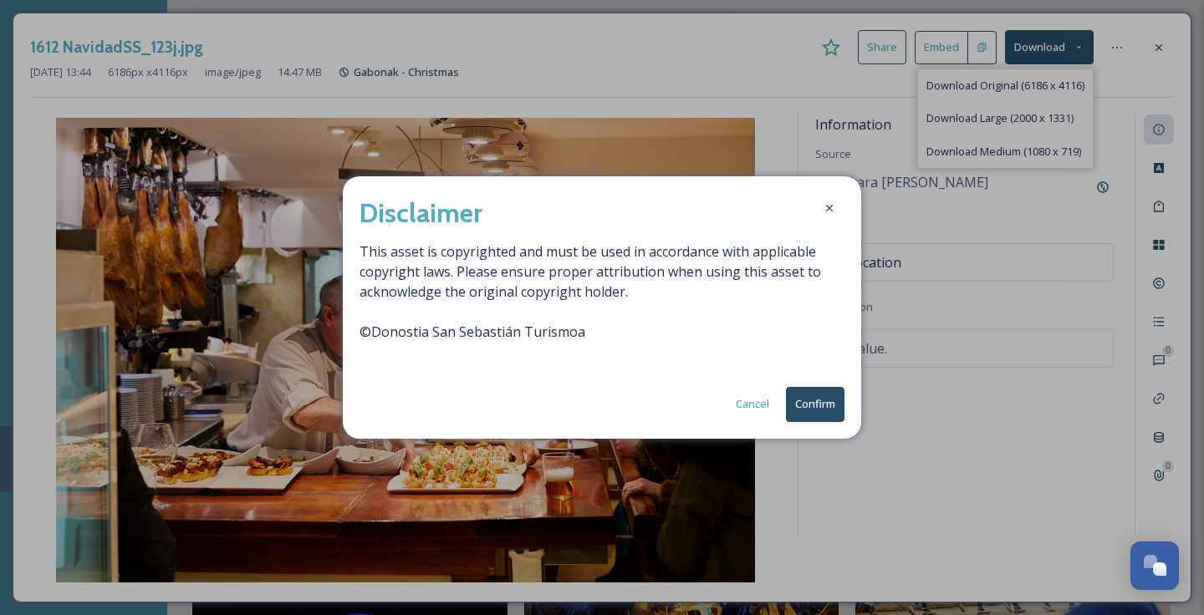
click at [805, 402] on button "Confirm" at bounding box center [815, 404] width 59 height 34
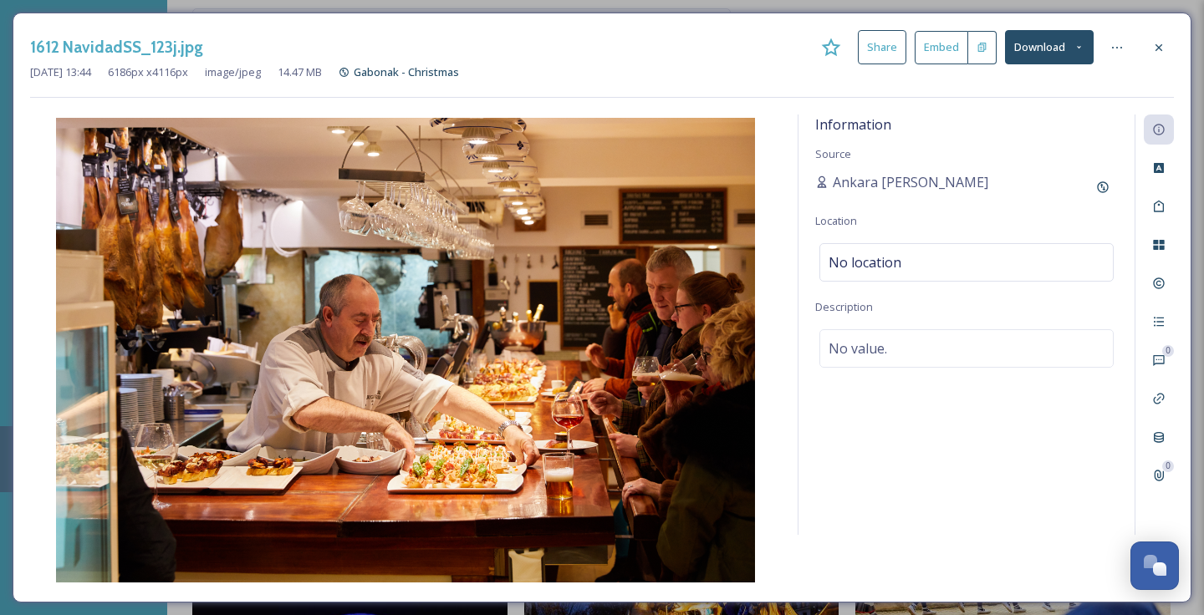
drag, startPoint x: 1158, startPoint y: 48, endPoint x: 931, endPoint y: 51, distance: 227.5
click at [1158, 48] on icon at bounding box center [1158, 47] width 13 height 13
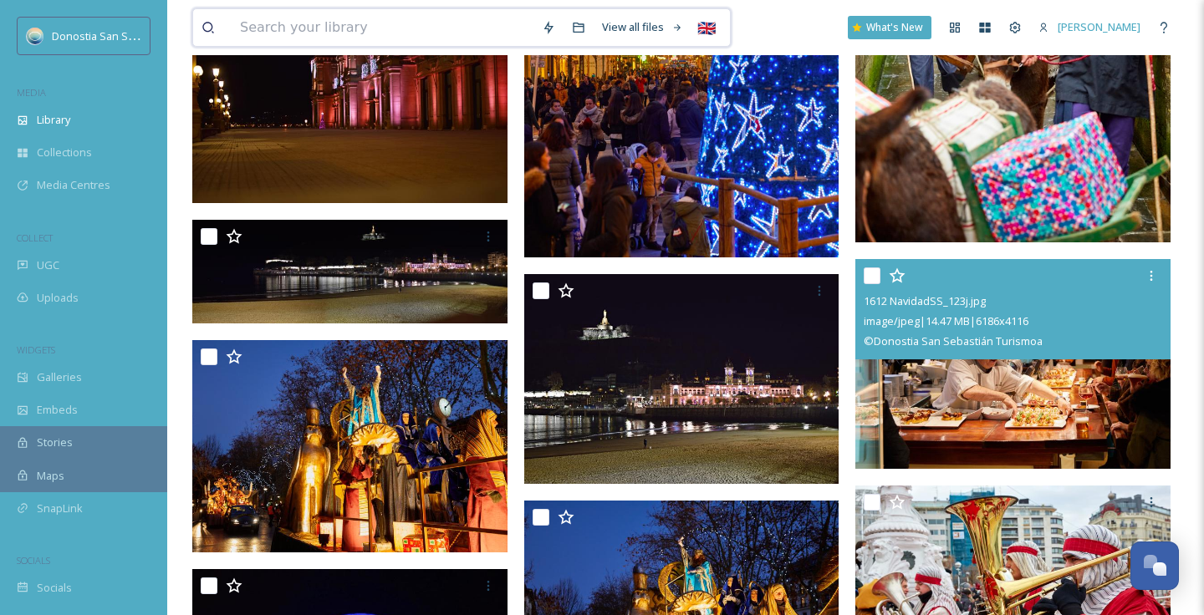
click at [508, 28] on input at bounding box center [383, 27] width 302 height 37
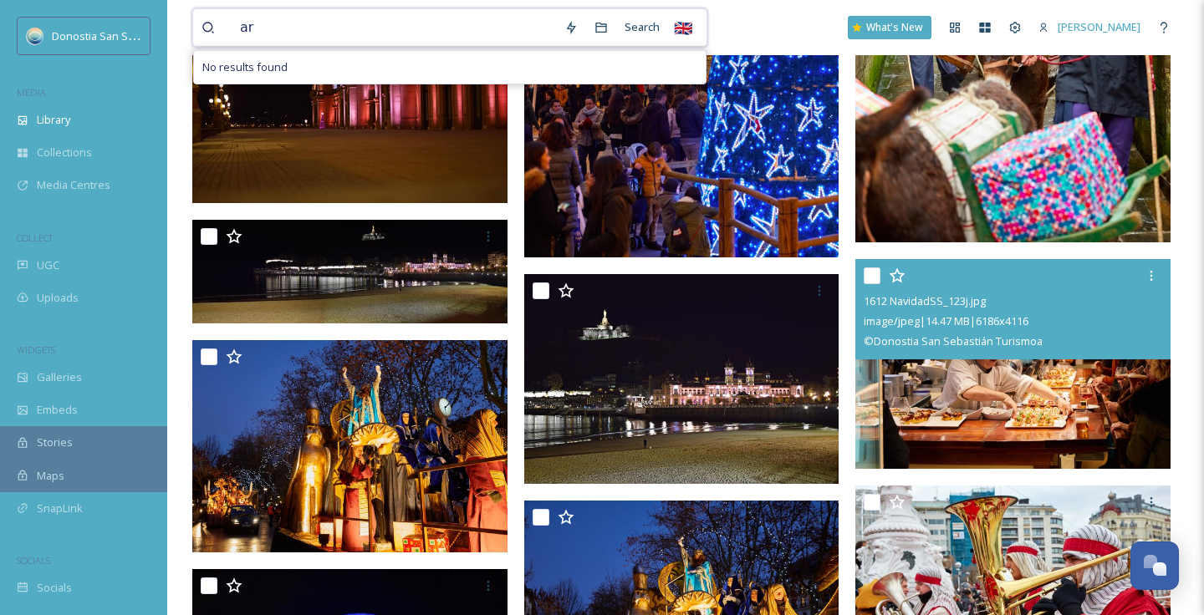
type input "a"
type input "g"
type input "h"
type input "gau b"
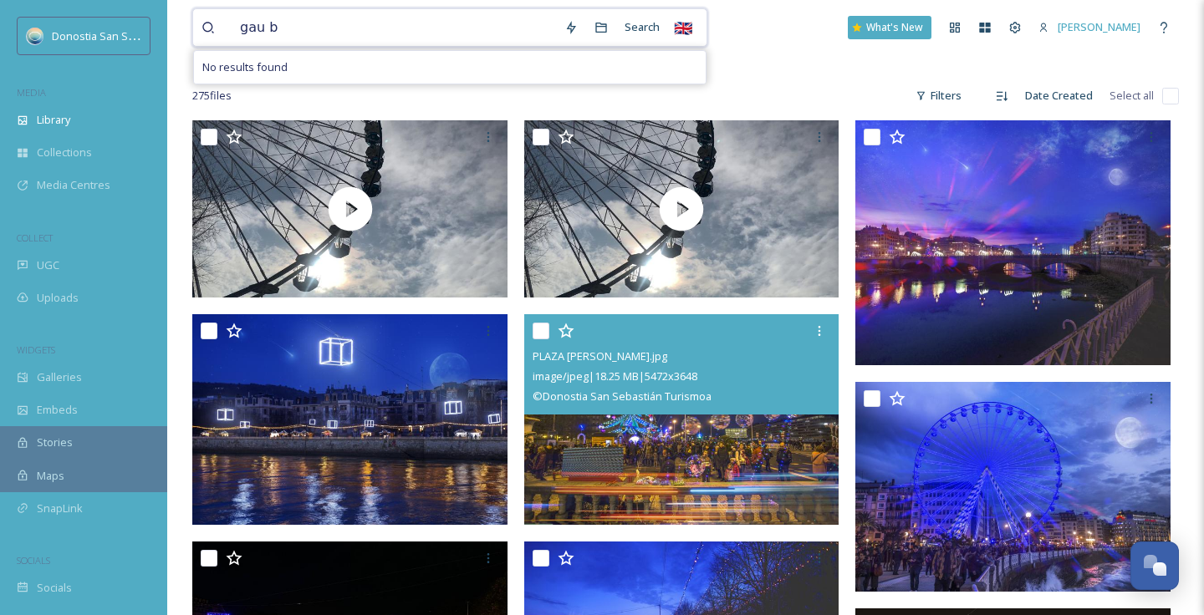
scroll to position [237, 0]
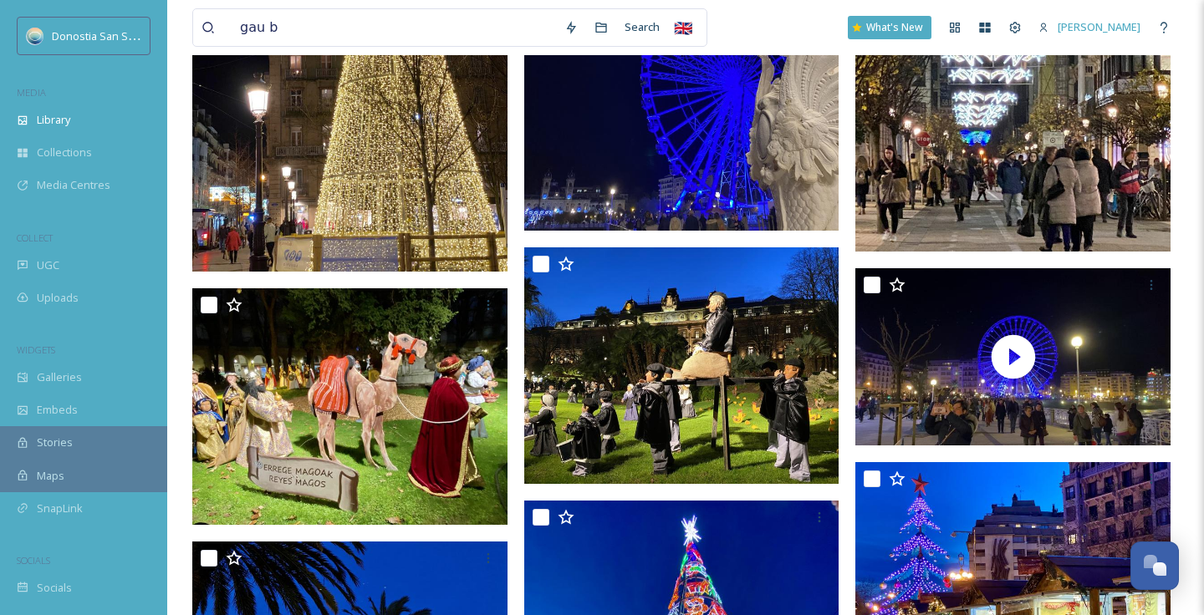
scroll to position [4648, 0]
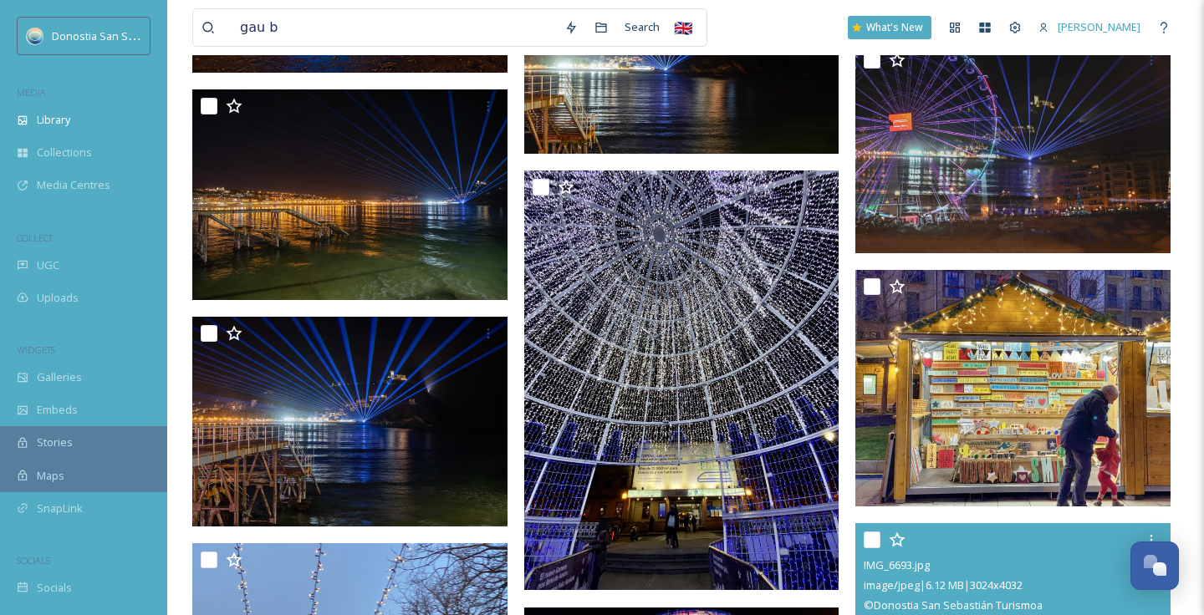
scroll to position [3763, 0]
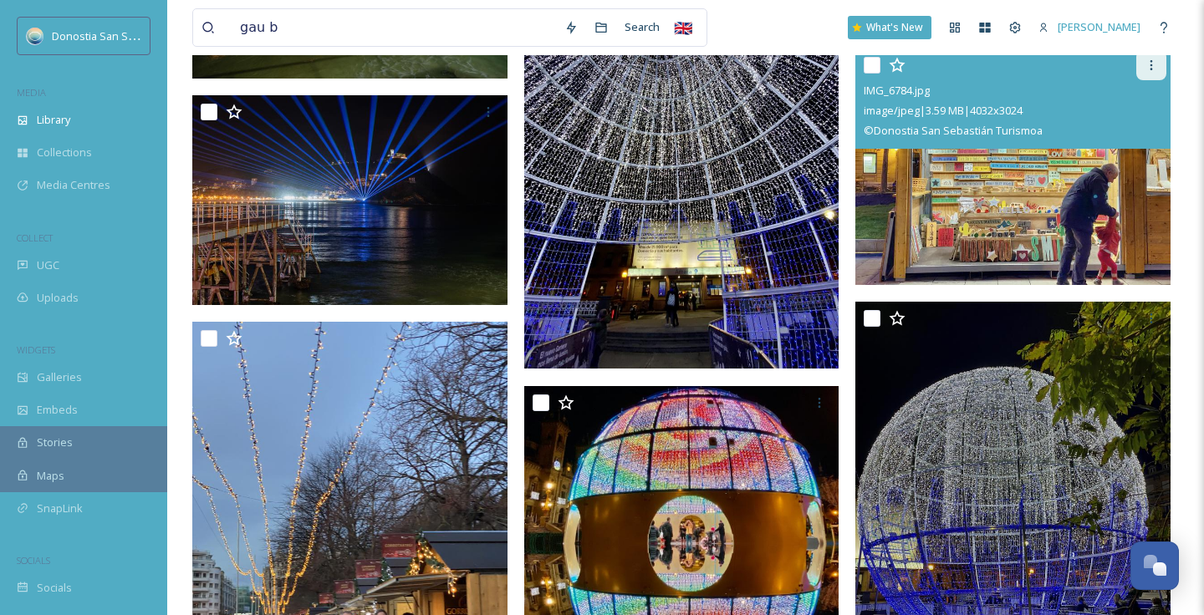
click at [1153, 61] on icon at bounding box center [1151, 65] width 13 height 13
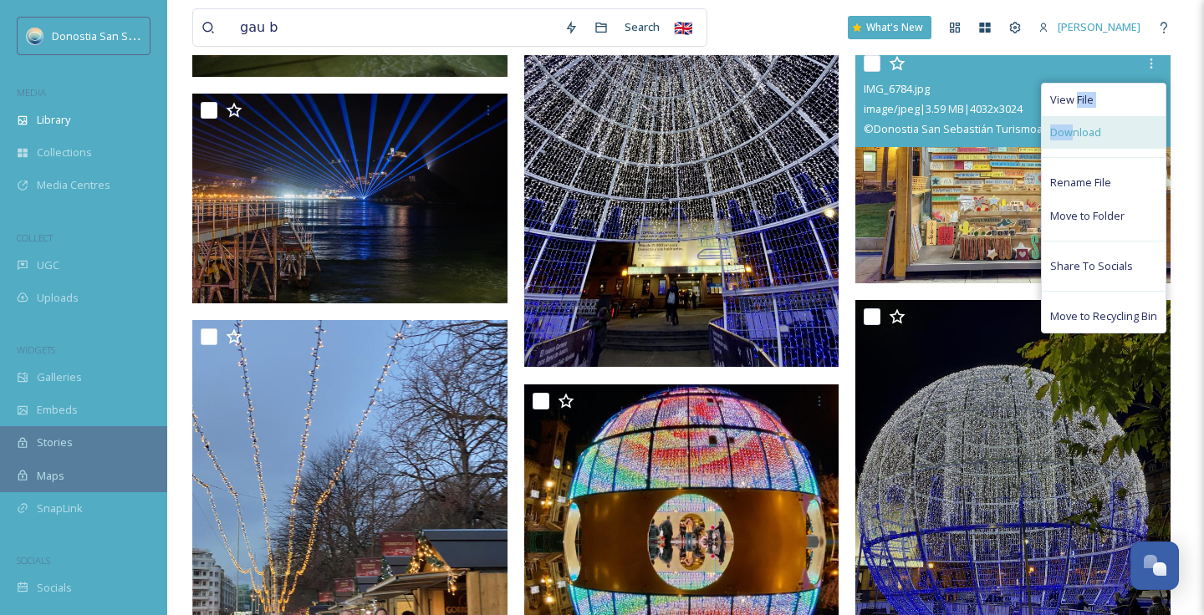
drag, startPoint x: 1076, startPoint y: 106, endPoint x: 1072, endPoint y: 136, distance: 30.4
click at [1072, 136] on div "View File Download Rename File Move to Folder Share To Socials Move to Recyclin…" at bounding box center [1103, 208] width 125 height 251
click at [1072, 136] on span "Download" at bounding box center [1075, 133] width 51 height 16
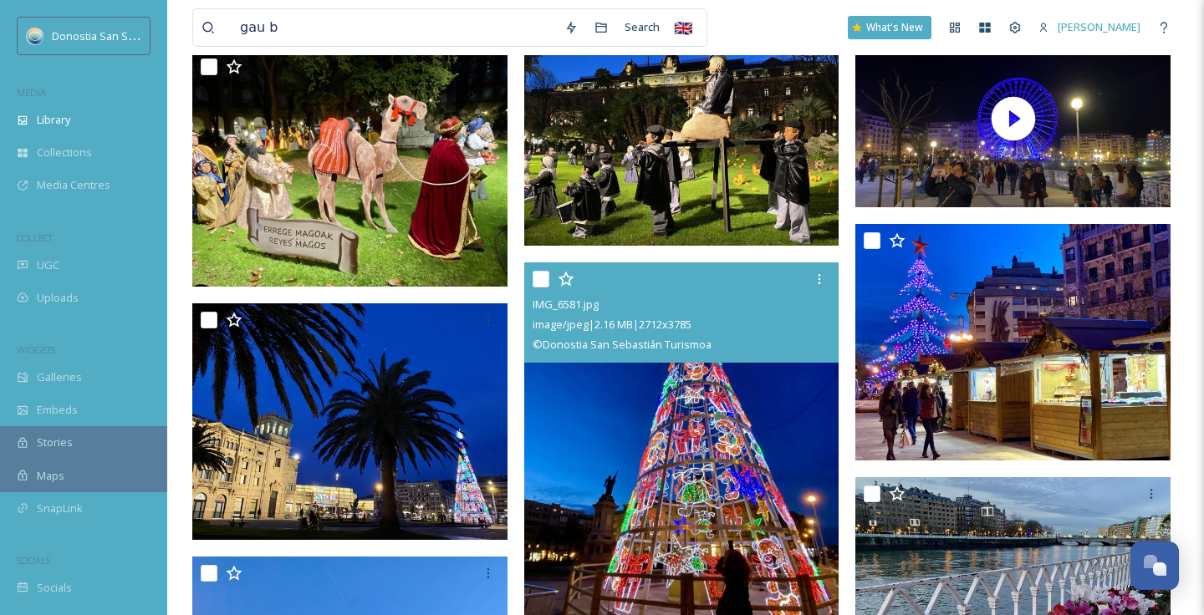
scroll to position [4863, 0]
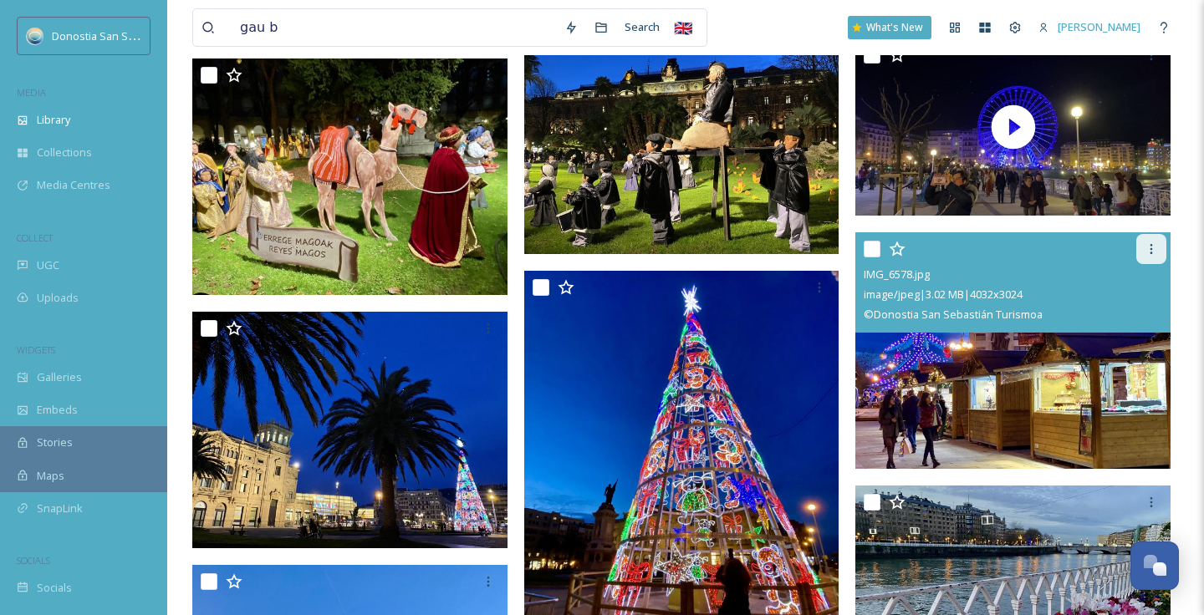
click at [1147, 242] on icon at bounding box center [1151, 248] width 13 height 13
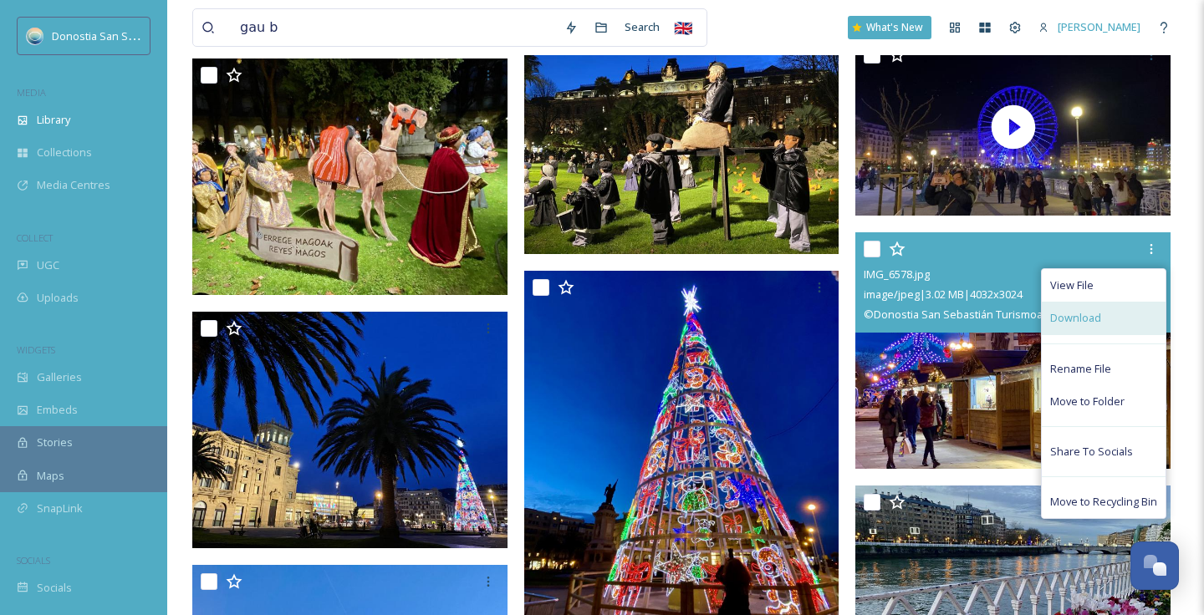
click at [1064, 323] on span "Download" at bounding box center [1075, 318] width 51 height 16
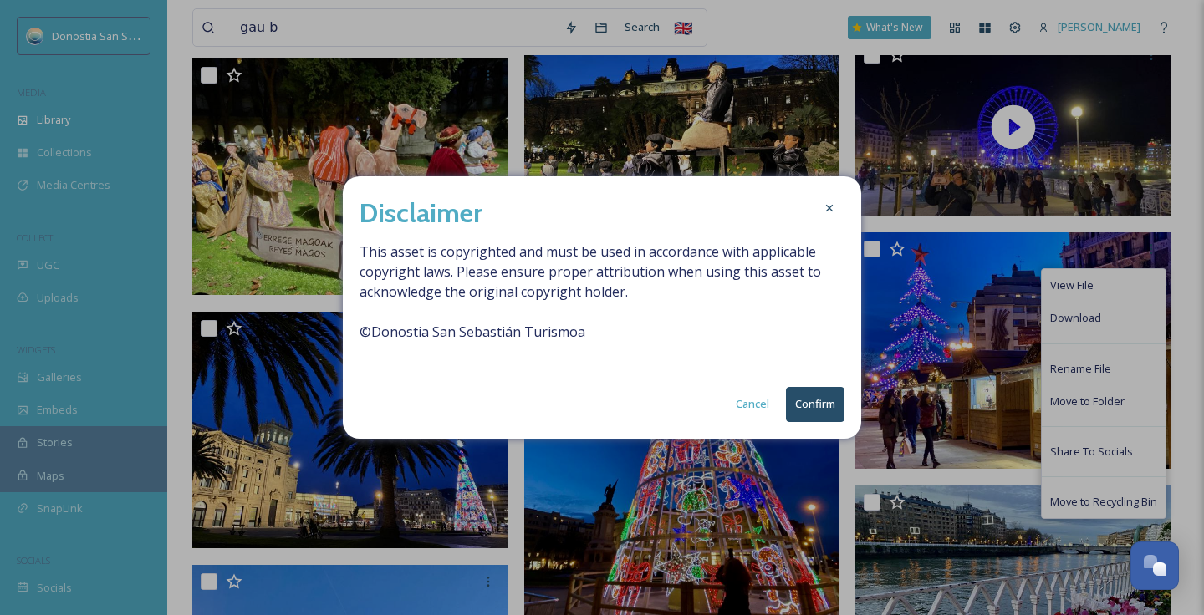
click at [845, 406] on div "Disclaimer This asset is copyrighted and must be used in accordance with applic…" at bounding box center [602, 307] width 518 height 262
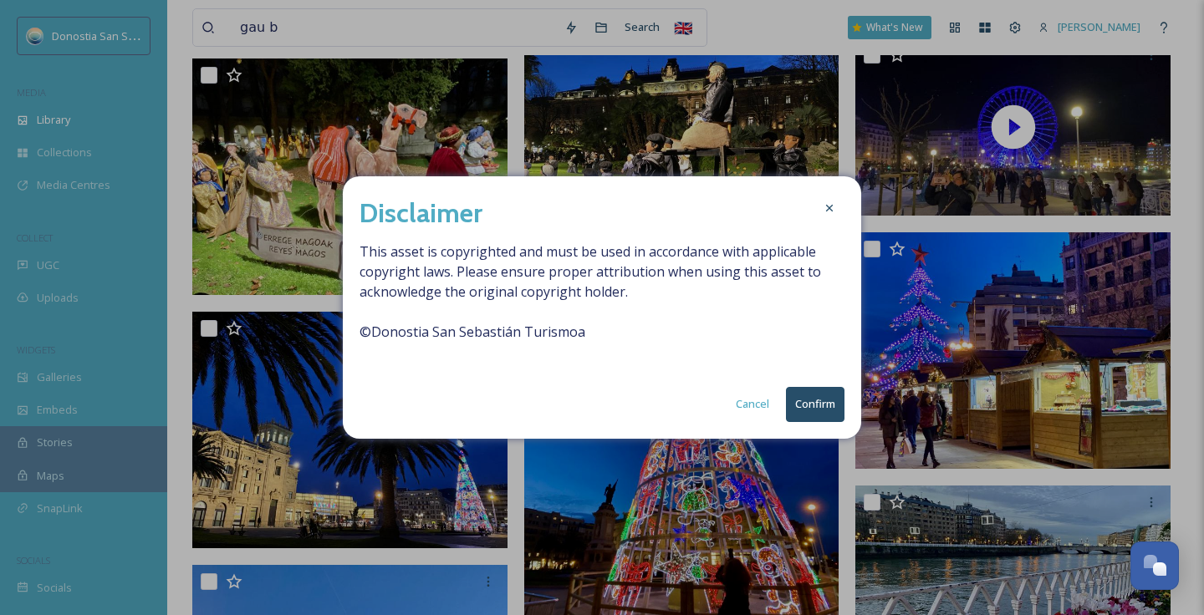
click at [795, 412] on button "Confirm" at bounding box center [815, 404] width 59 height 34
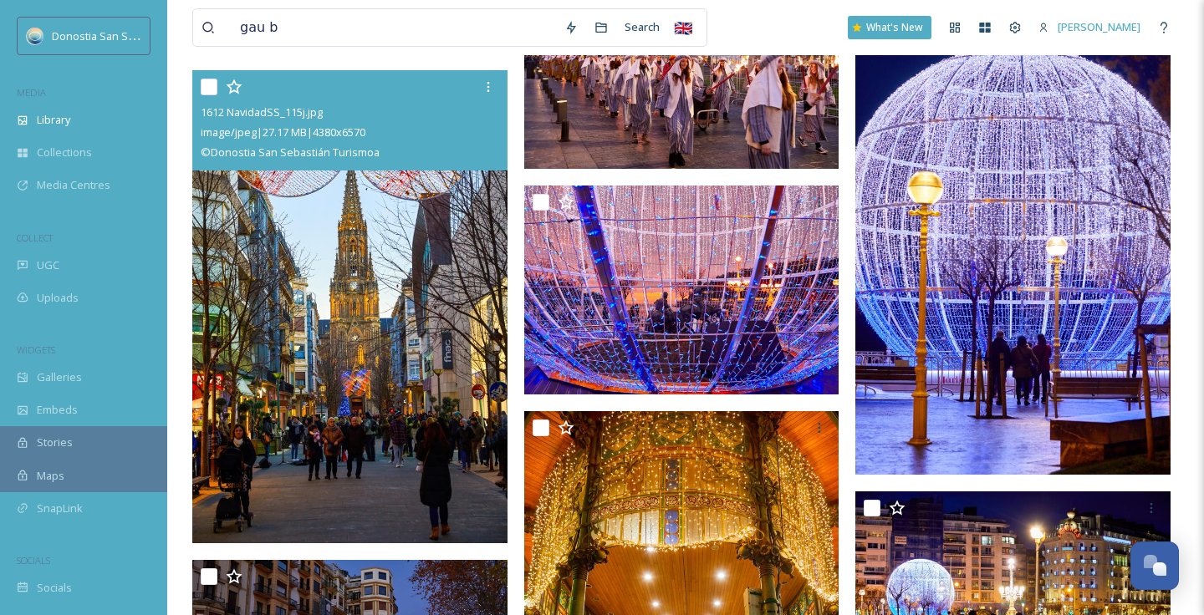
scroll to position [11310, 0]
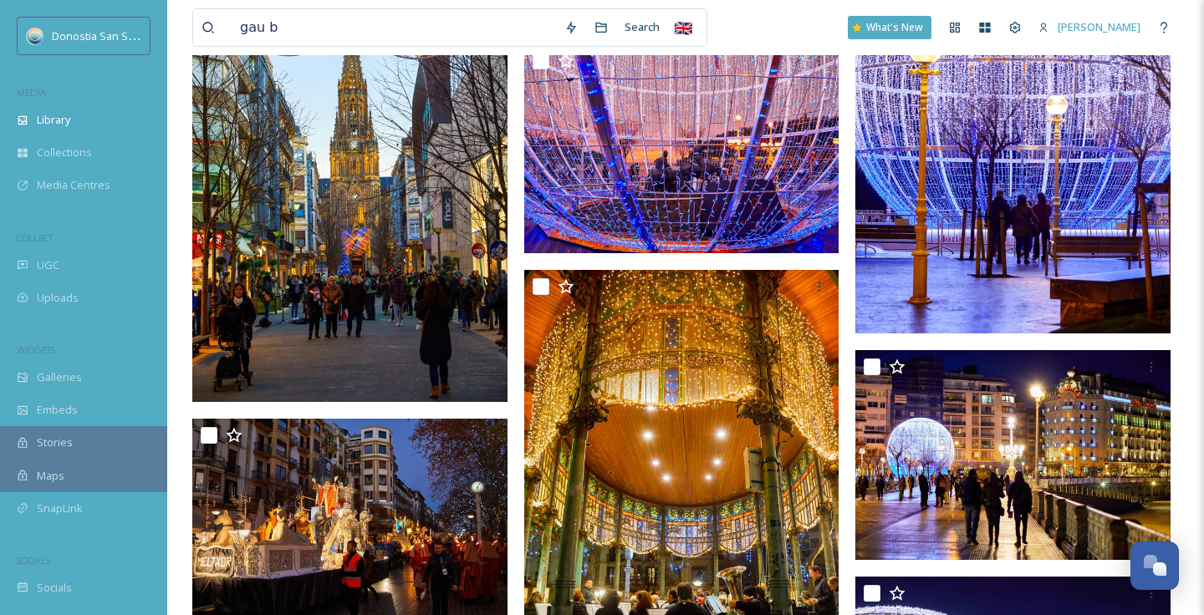
click at [334, 328] on img at bounding box center [349, 165] width 315 height 473
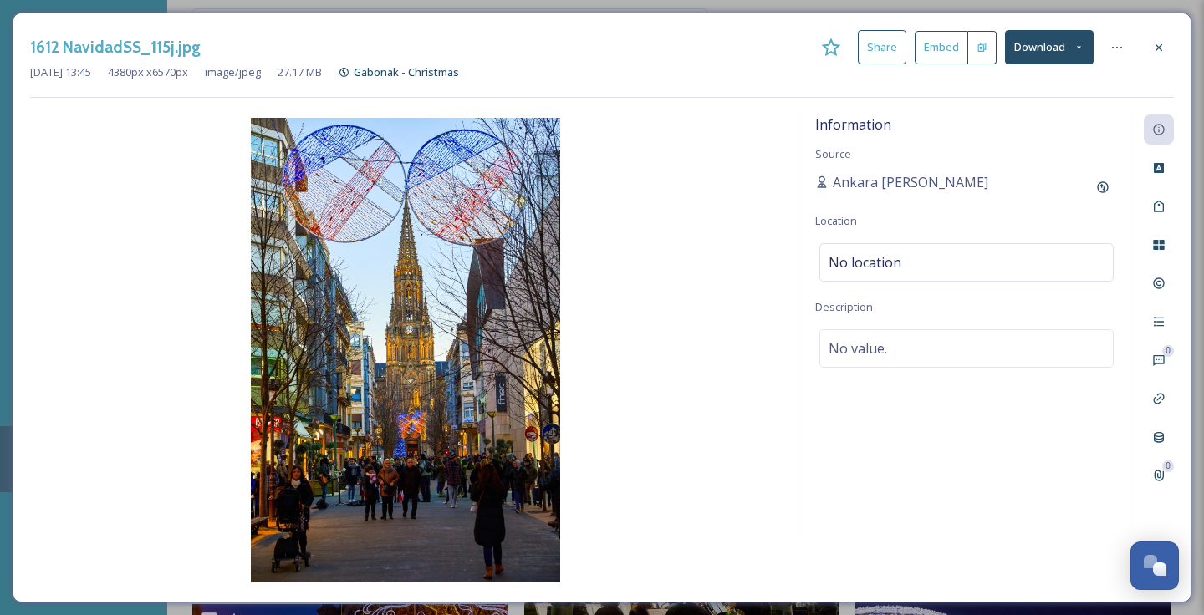
scroll to position [10820, 0]
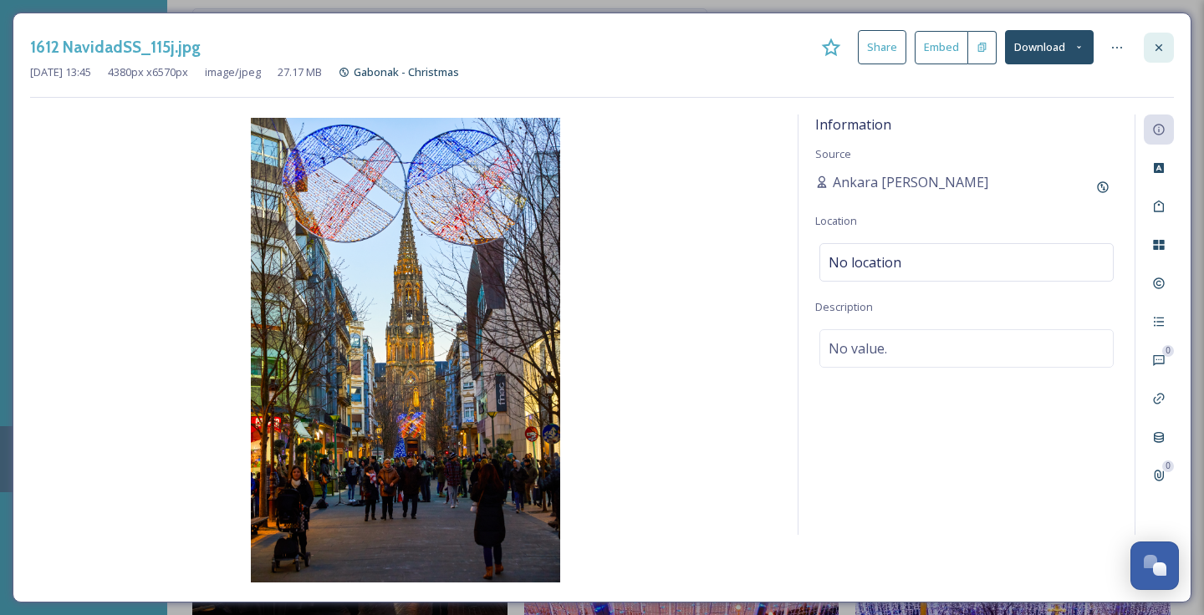
click at [1151, 50] on div at bounding box center [1159, 48] width 30 height 30
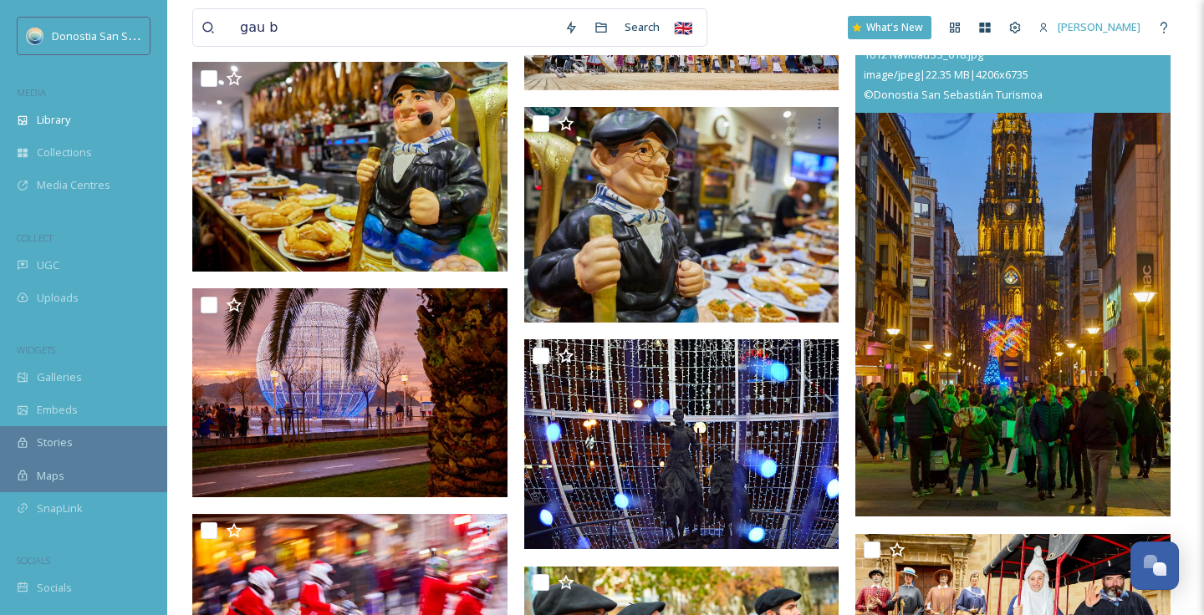
scroll to position [19943, 0]
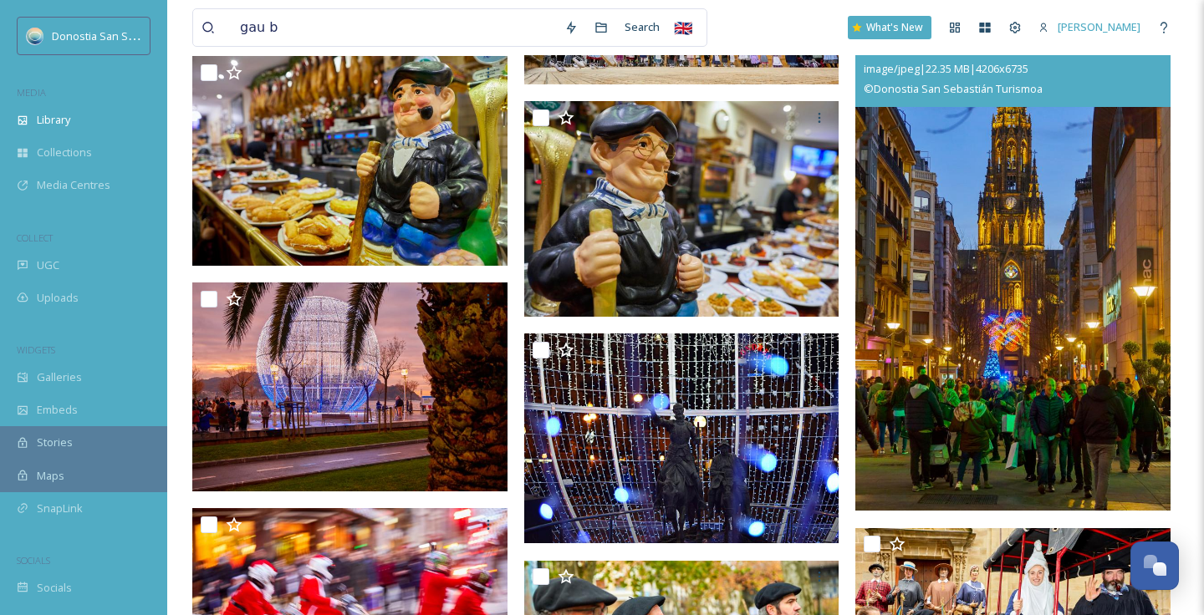
click at [938, 430] on img at bounding box center [1012, 259] width 315 height 505
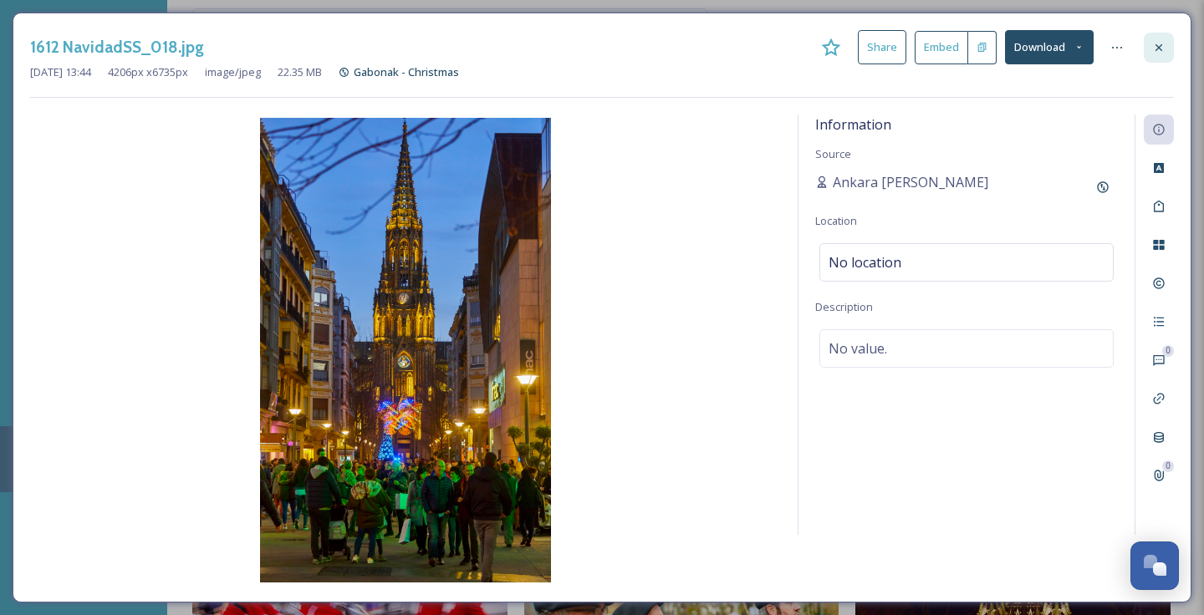
click at [1158, 41] on icon at bounding box center [1158, 47] width 13 height 13
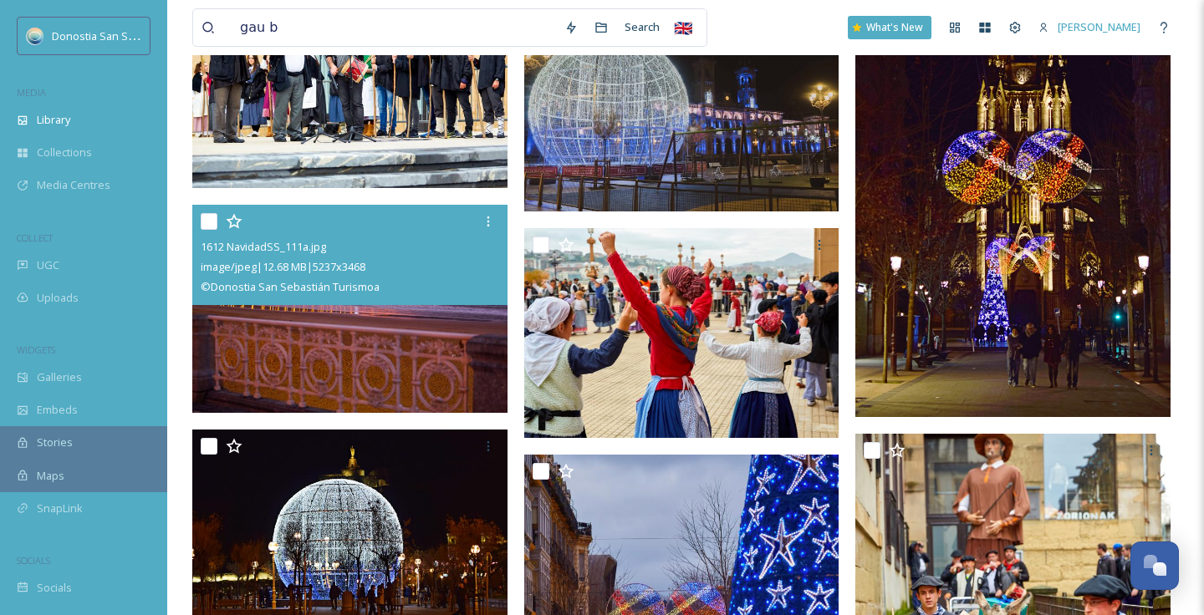
click at [292, 360] on img at bounding box center [349, 308] width 315 height 209
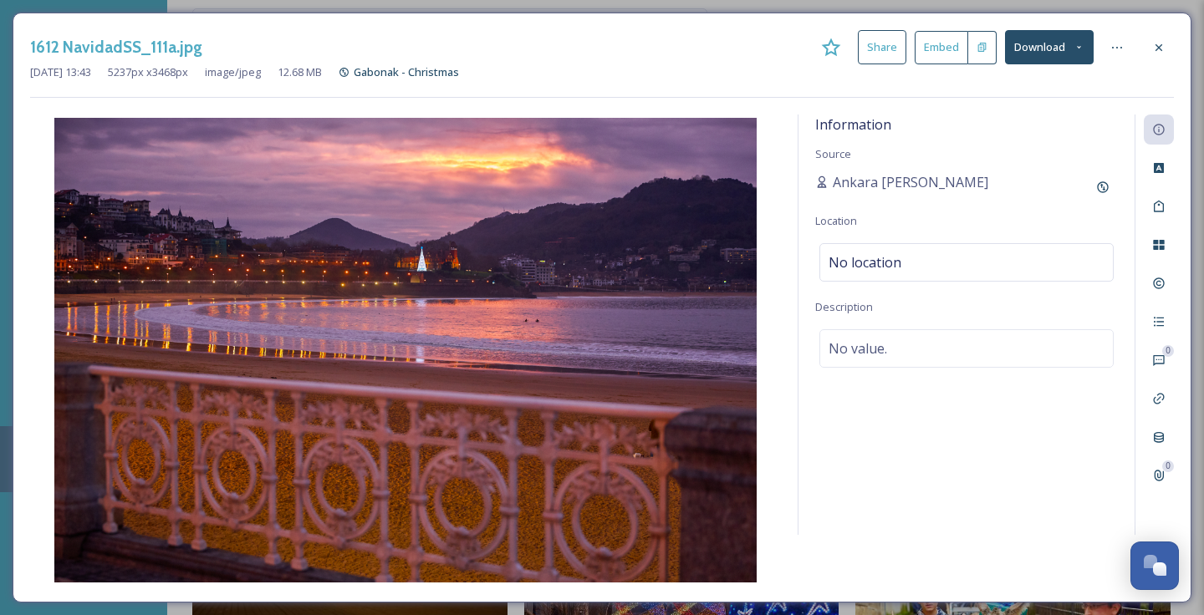
drag, startPoint x: 1078, startPoint y: 53, endPoint x: 1063, endPoint y: 64, distance: 18.6
click at [1078, 53] on button "Download" at bounding box center [1049, 47] width 89 height 34
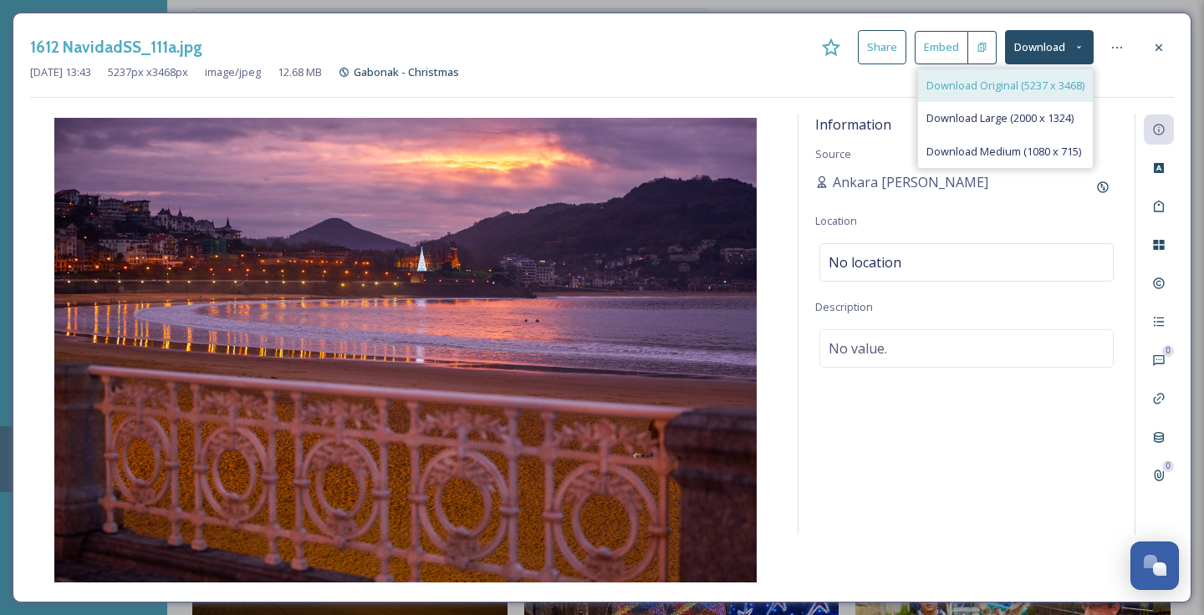
click at [971, 83] on span "Download Original (5237 x 3468)" at bounding box center [1005, 86] width 158 height 16
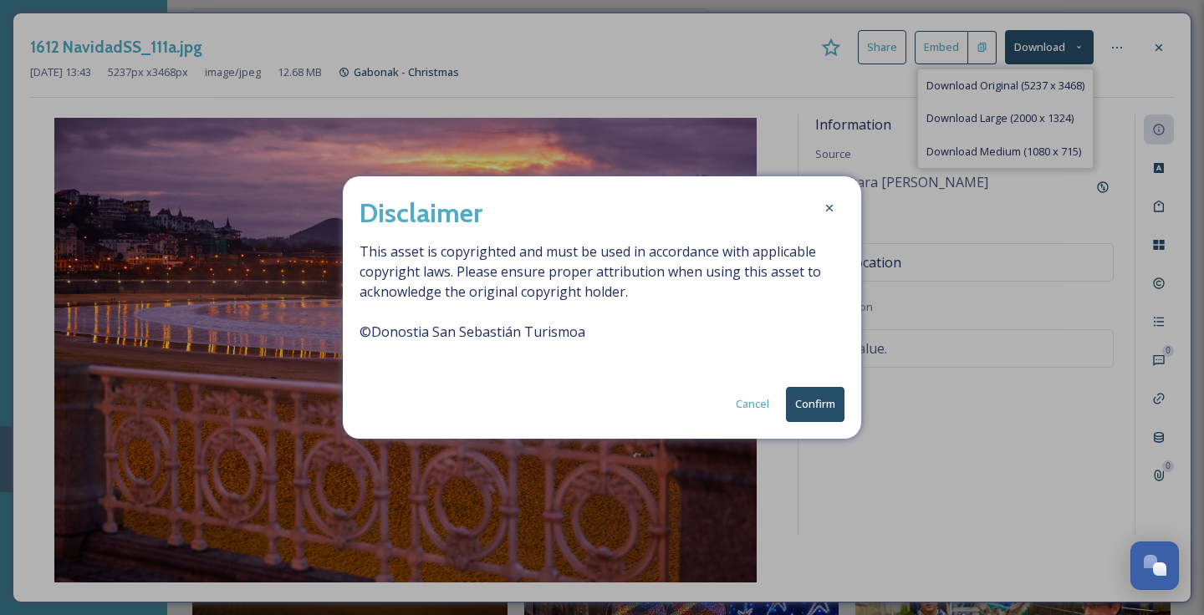
click at [799, 402] on button "Confirm" at bounding box center [815, 404] width 59 height 34
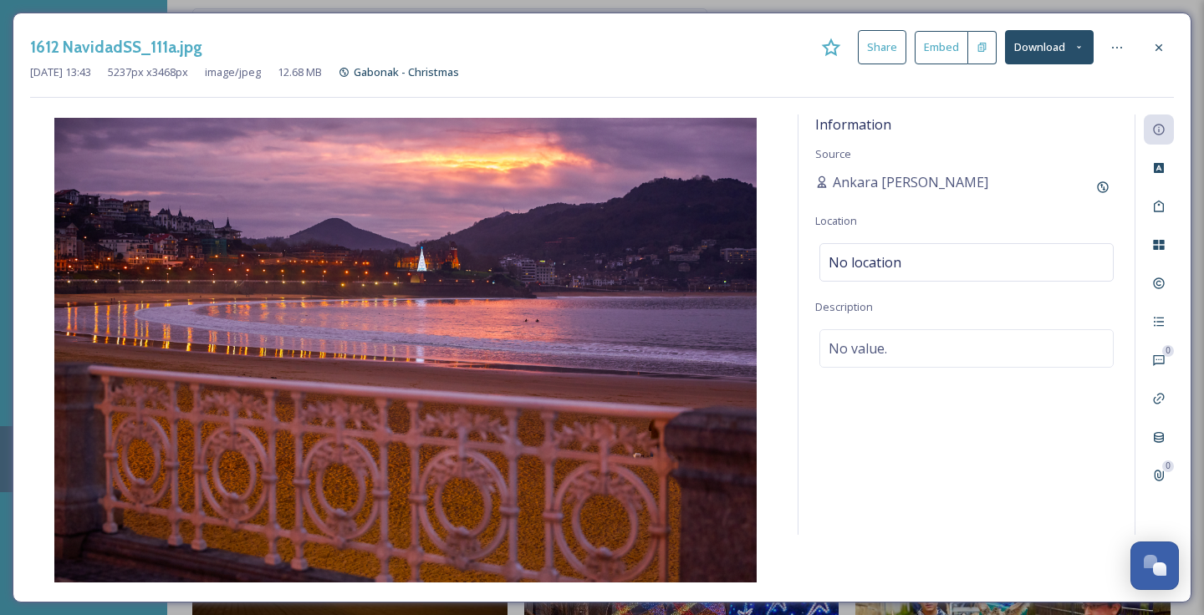
click at [1161, 41] on icon at bounding box center [1158, 47] width 13 height 13
